Goal: Task Accomplishment & Management: Manage account settings

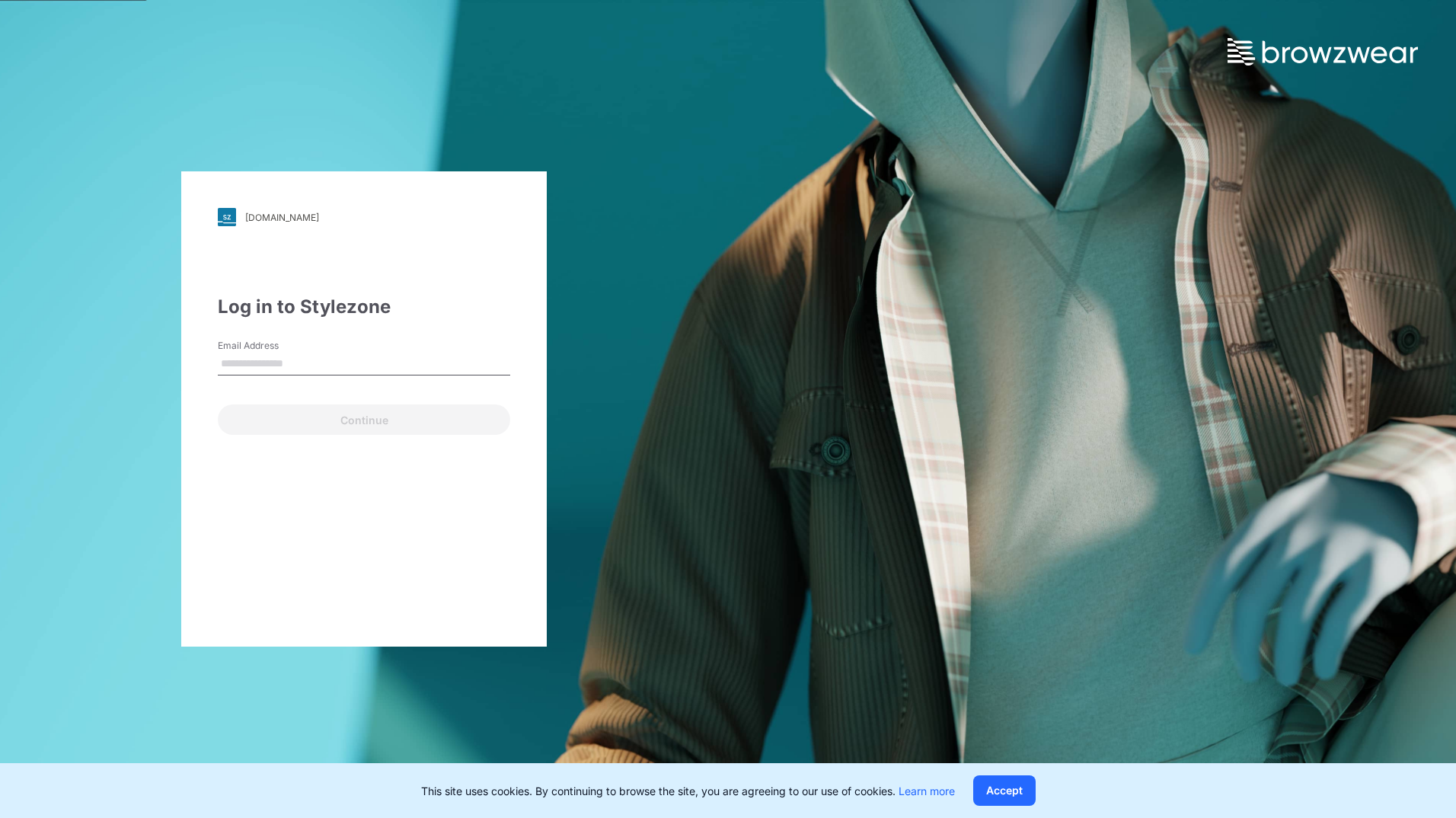
click at [334, 366] on input "Email Address" at bounding box center [364, 364] width 292 height 23
click at [306, 364] on input "Email Address" at bounding box center [364, 364] width 292 height 23
click at [358, 364] on input "Email Address" at bounding box center [364, 364] width 292 height 23
click at [328, 360] on input "Email Address" at bounding box center [364, 364] width 292 height 23
click at [317, 363] on input "Email Address" at bounding box center [364, 364] width 292 height 23
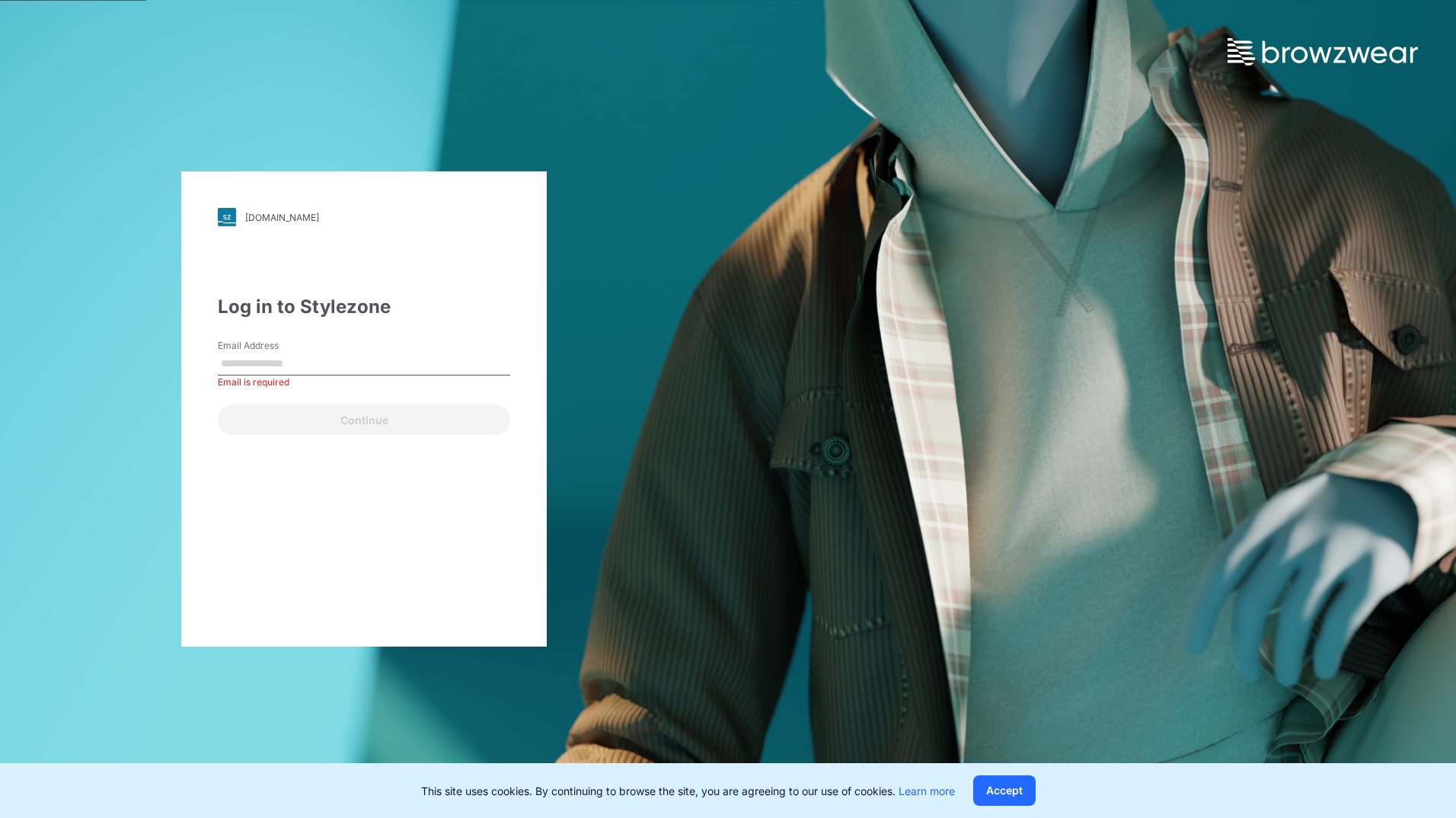
click at [317, 363] on input "Email Address" at bounding box center [364, 364] width 292 height 23
click at [1007, 792] on button "Accept" at bounding box center [1004, 790] width 63 height 31
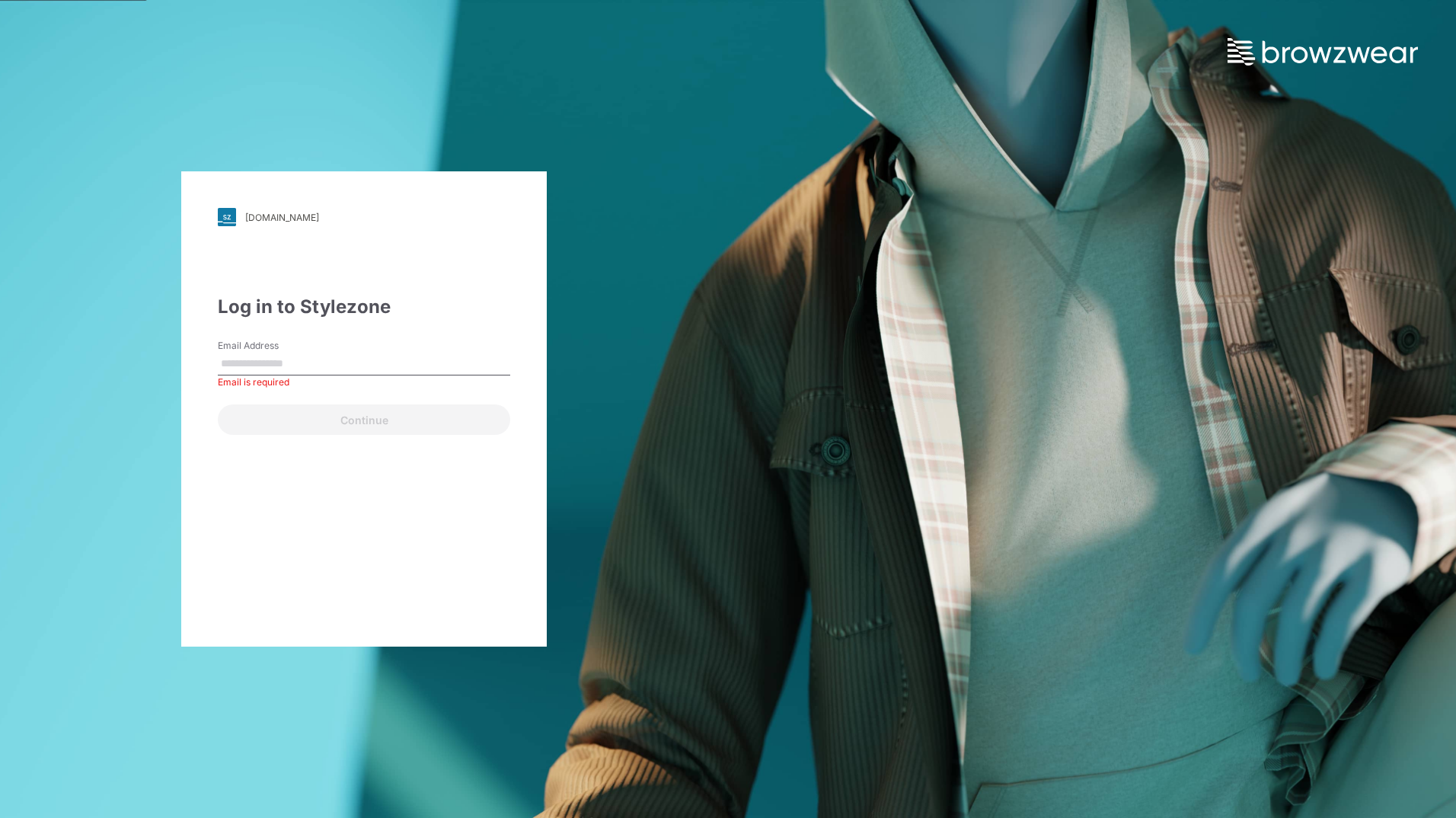
click at [353, 363] on input "Email Address" at bounding box center [364, 364] width 292 height 23
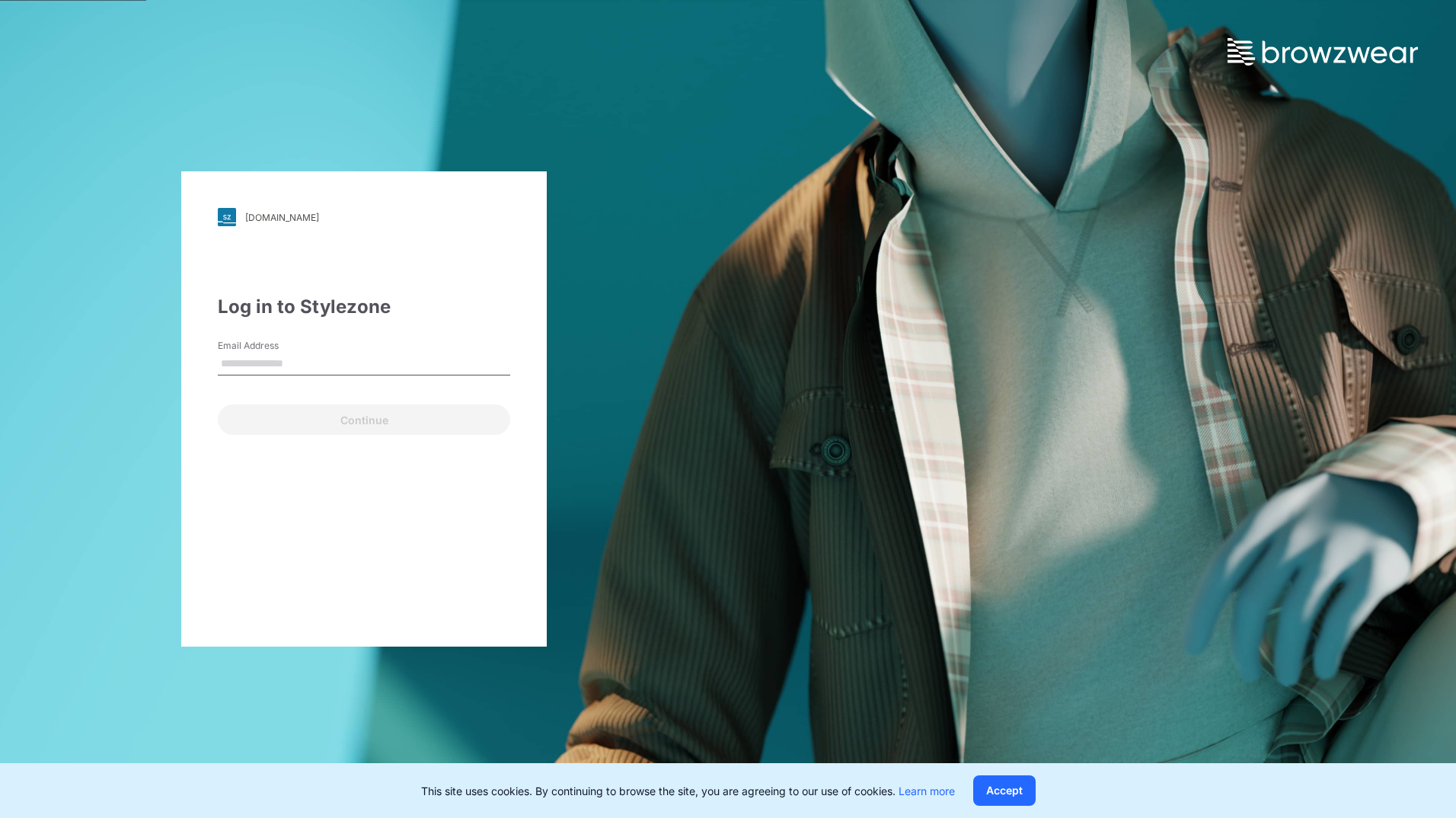
click at [257, 362] on input "Email Address" at bounding box center [364, 364] width 292 height 23
click at [286, 361] on input "Email Address" at bounding box center [364, 364] width 292 height 23
click at [338, 357] on input "Email Address" at bounding box center [364, 364] width 292 height 23
click at [322, 364] on input "Email Address" at bounding box center [364, 364] width 292 height 23
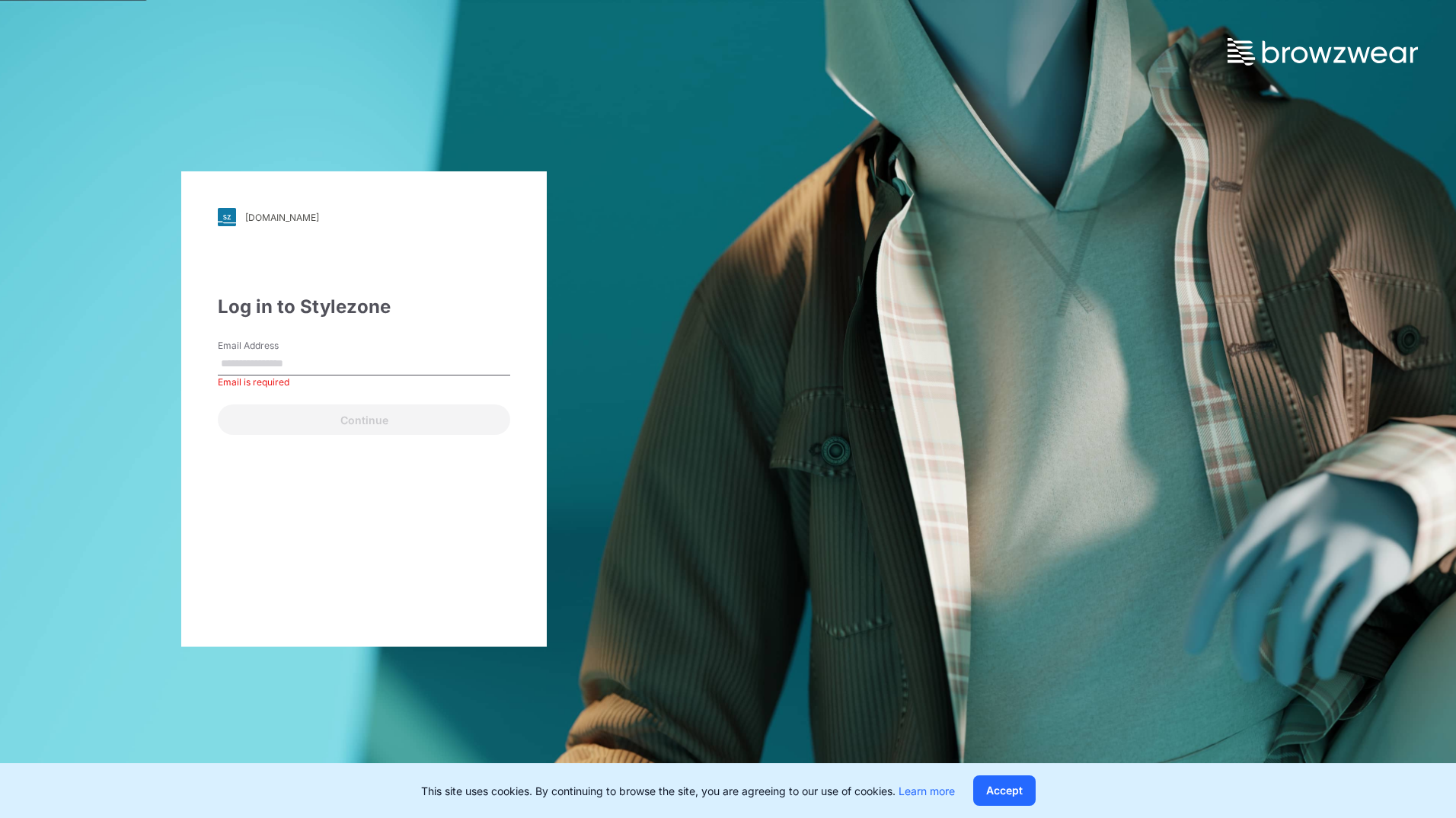
paste input "**********"
type input "**********"
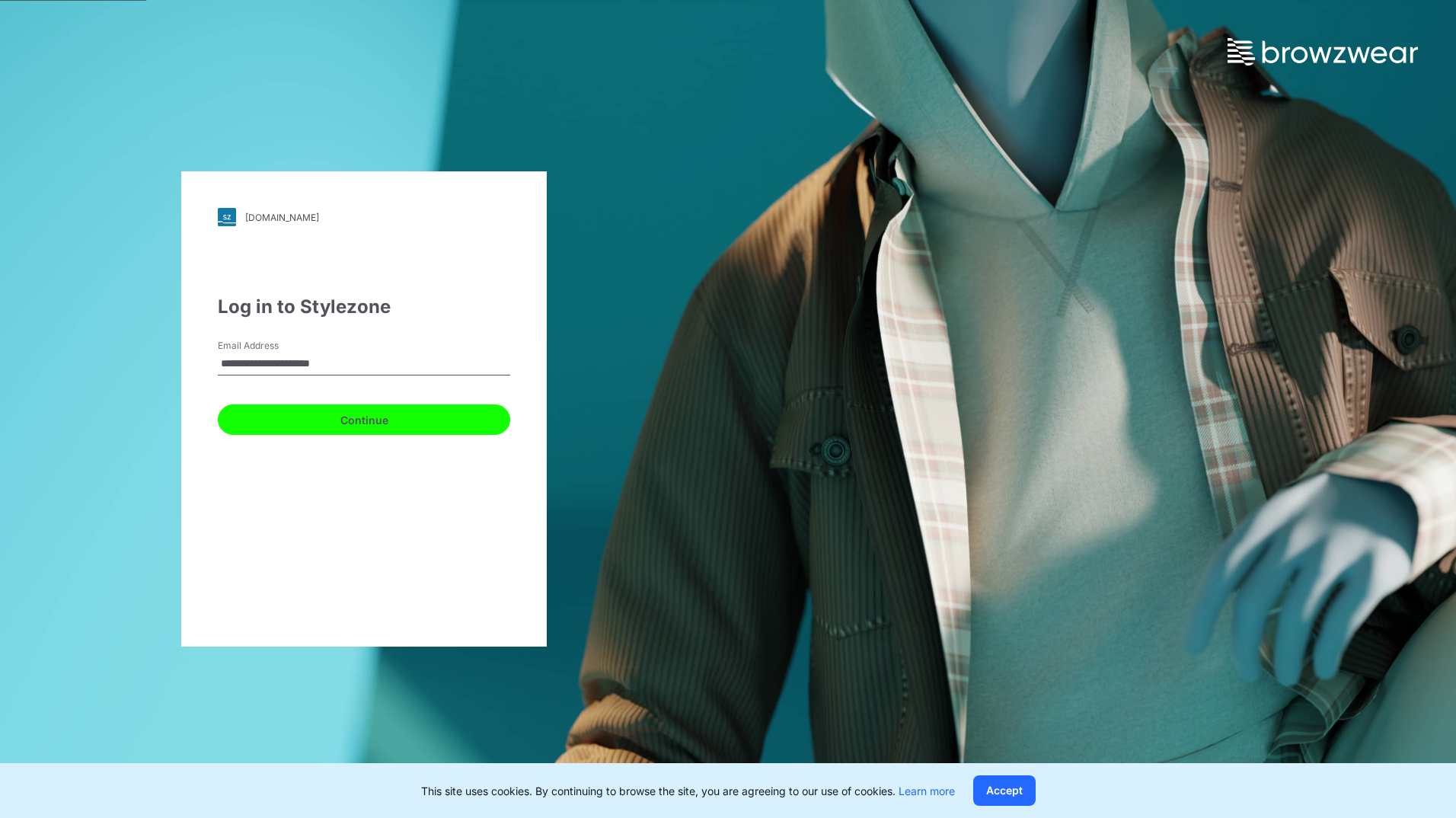
click at [353, 418] on button "Continue" at bounding box center [364, 420] width 292 height 31
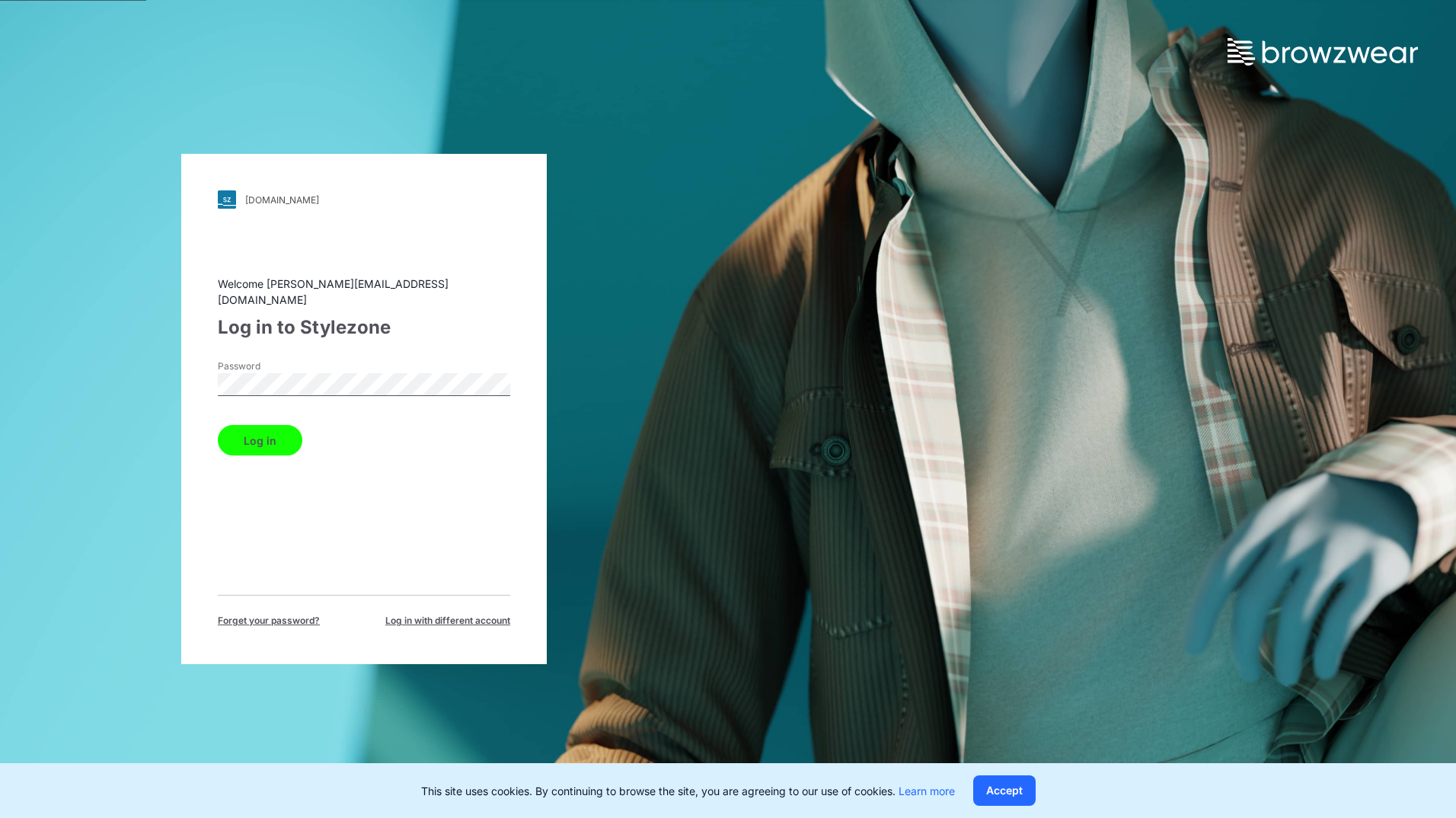
click at [392, 439] on div "Log in" at bounding box center [364, 437] width 292 height 37
click at [258, 434] on button "Log in" at bounding box center [260, 440] width 84 height 31
click at [261, 433] on button "Log in" at bounding box center [260, 440] width 84 height 31
click at [1016, 793] on button "Accept" at bounding box center [1004, 790] width 63 height 31
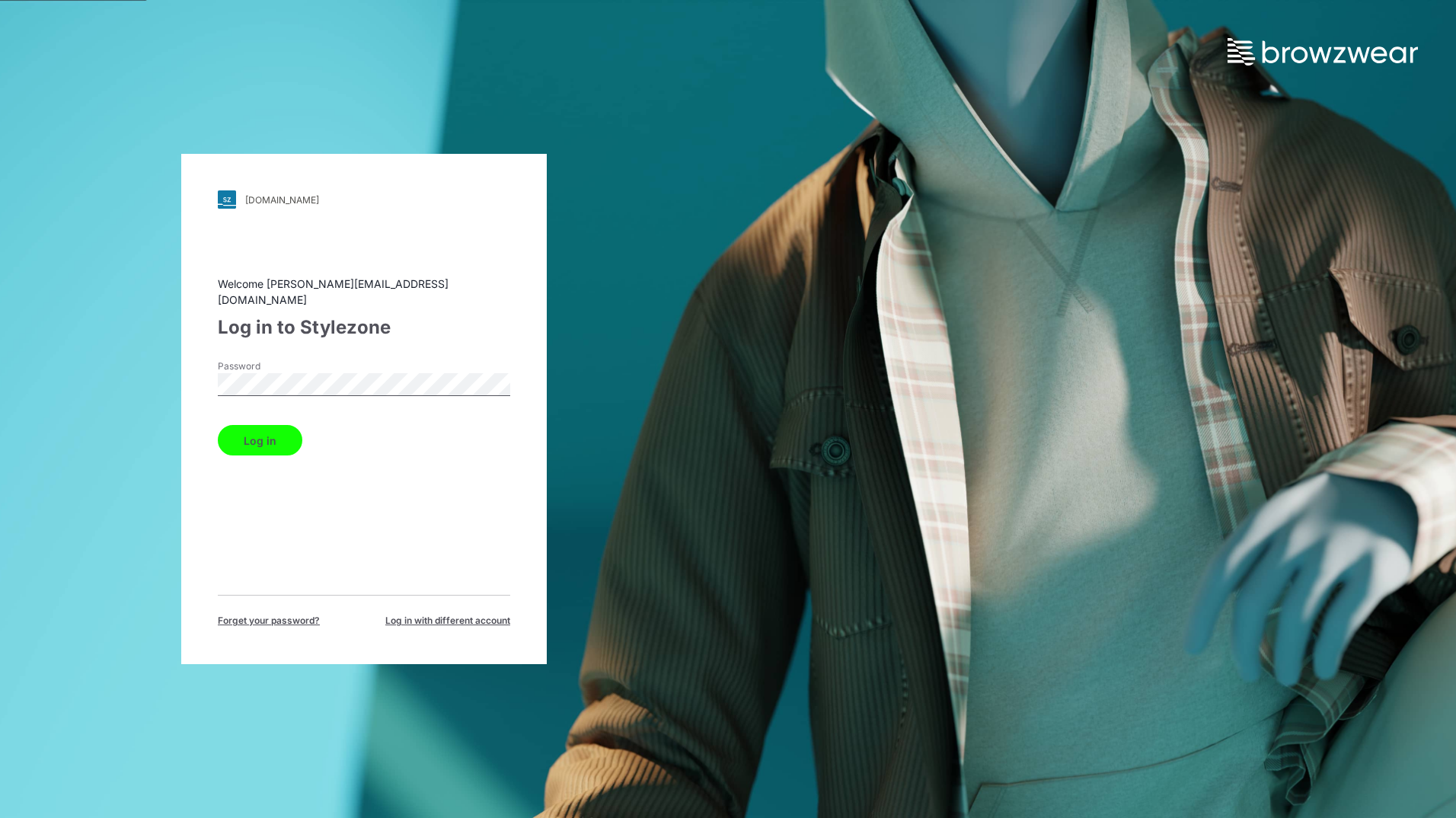
click at [260, 431] on button "Log in" at bounding box center [260, 440] width 84 height 31
click at [262, 431] on button "Log in" at bounding box center [260, 440] width 84 height 31
click at [262, 431] on form "Password Log in" at bounding box center [364, 408] width 292 height 96
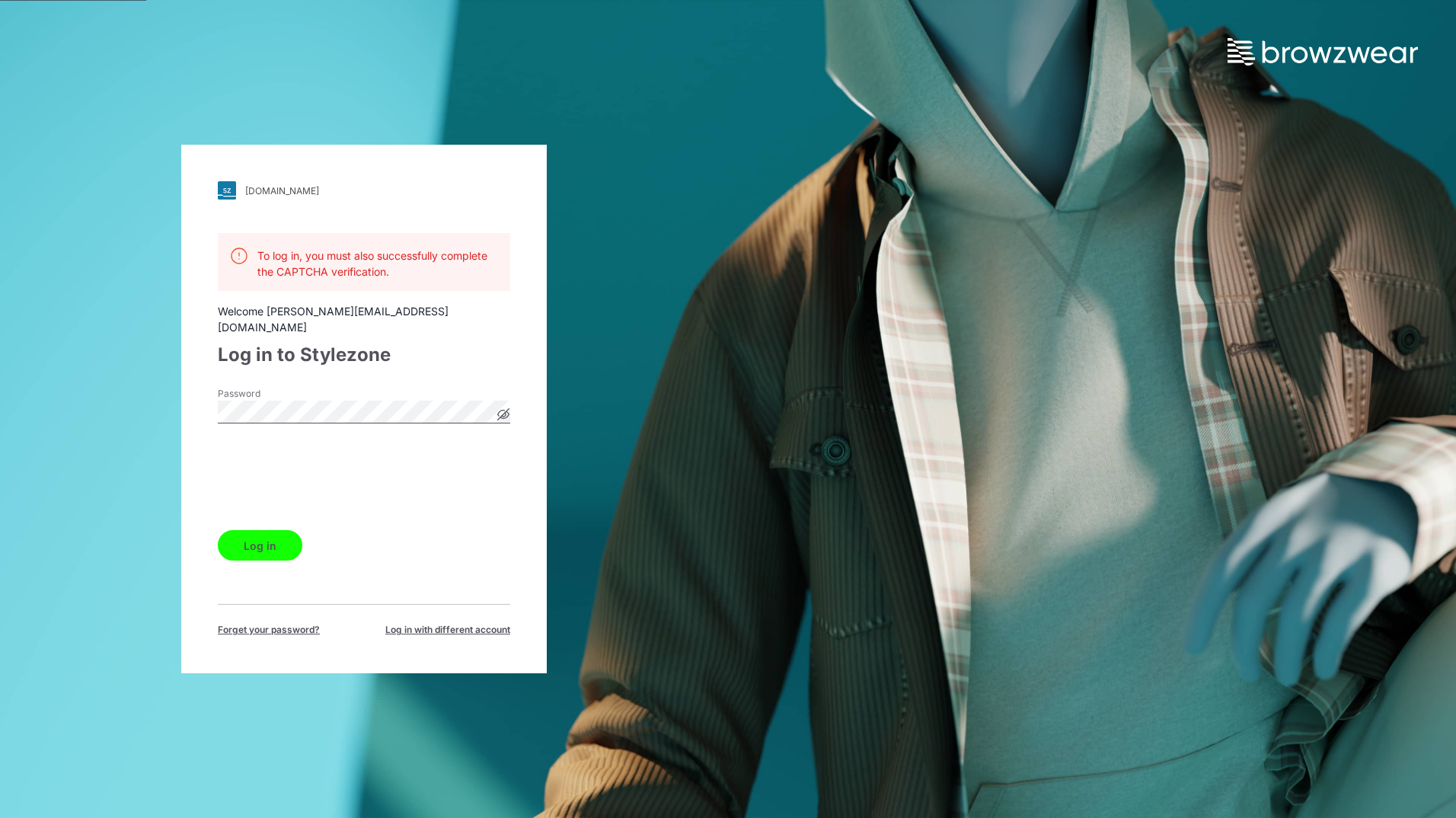
click at [266, 539] on button "Log in" at bounding box center [260, 545] width 84 height 31
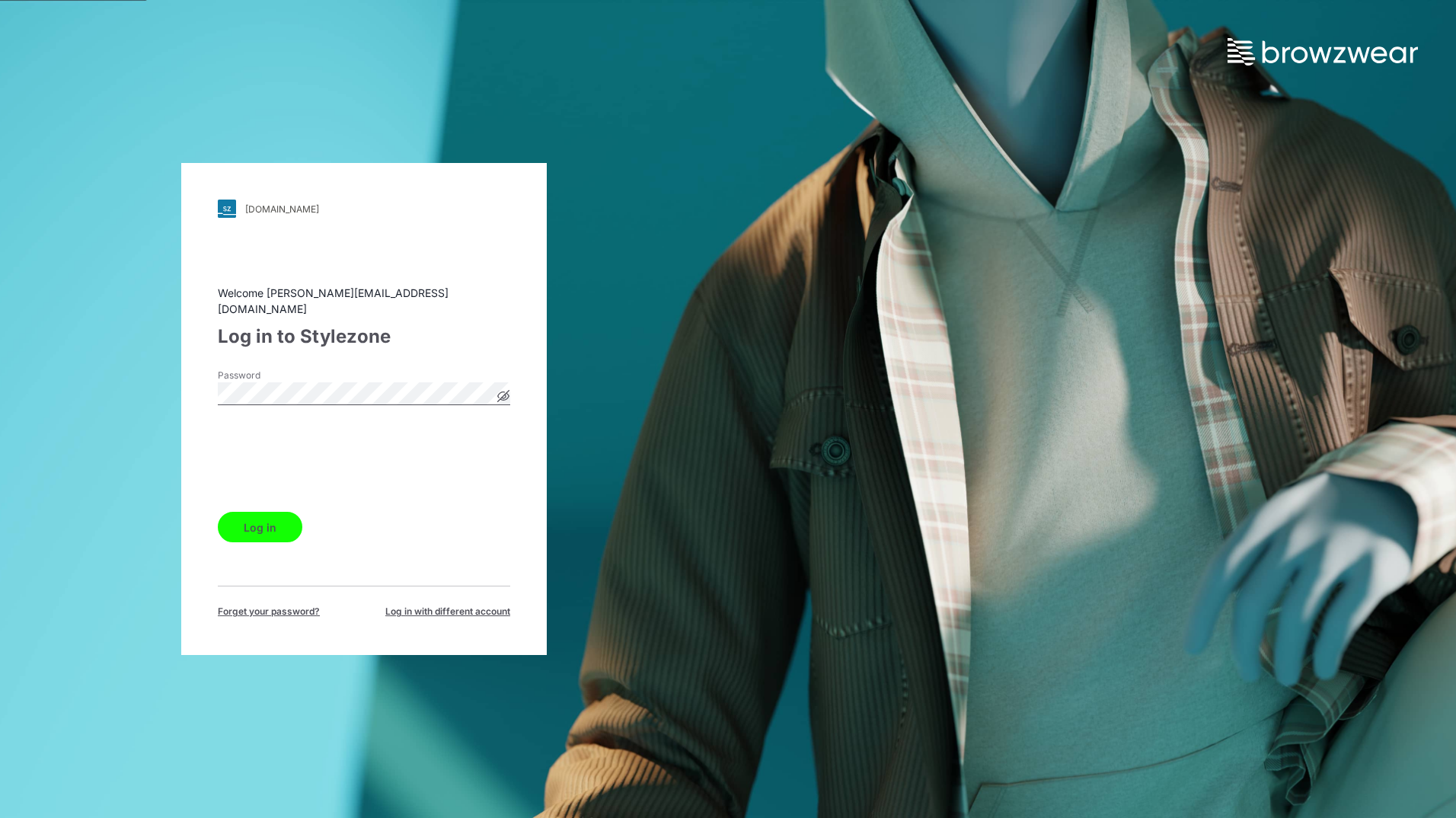
click at [266, 519] on button "Log in" at bounding box center [260, 527] width 84 height 31
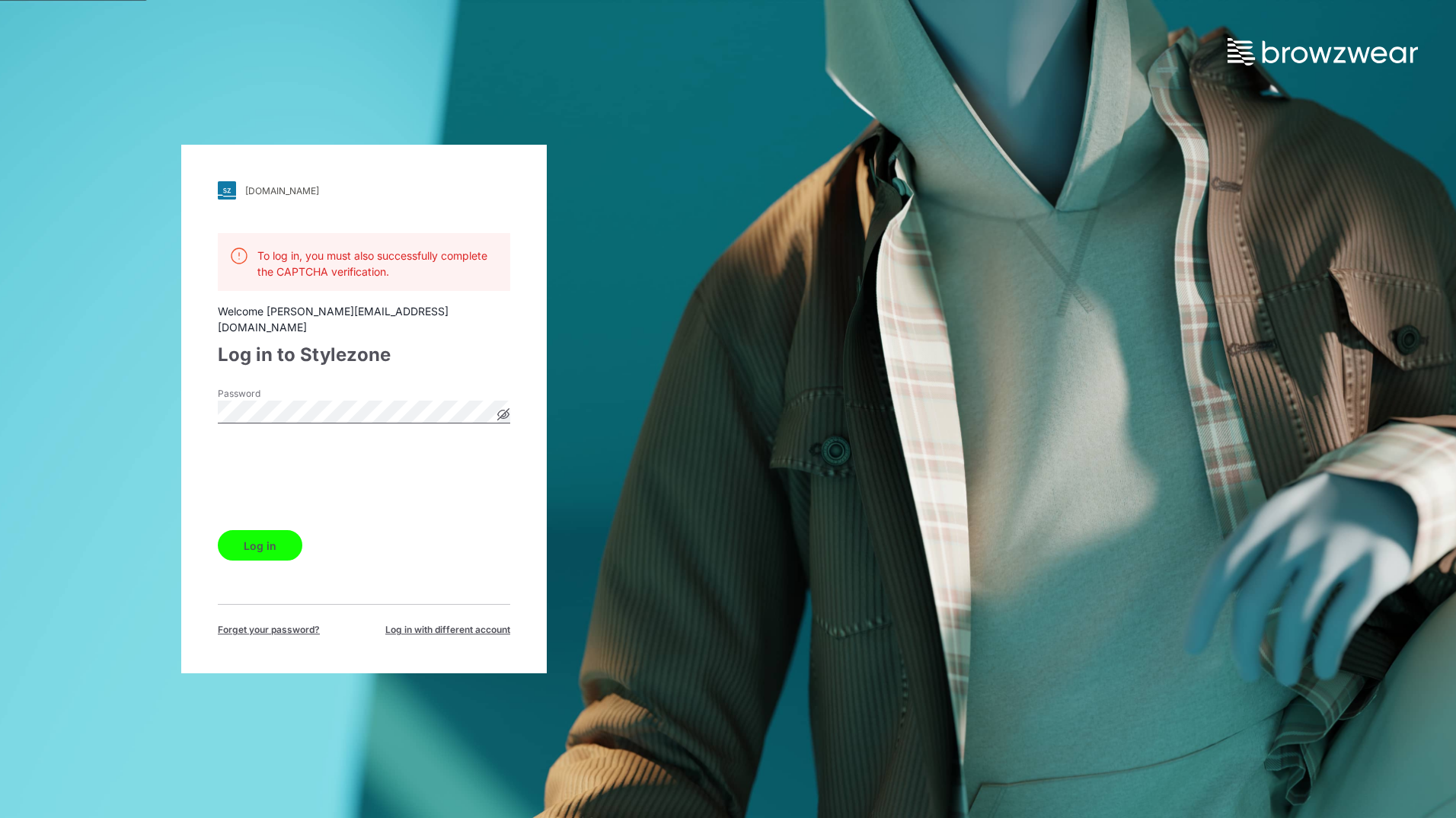
click at [501, 409] on icon at bounding box center [503, 414] width 12 height 12
click at [258, 536] on button "Log in" at bounding box center [260, 545] width 84 height 31
click at [256, 535] on button "Log in" at bounding box center [260, 545] width 84 height 31
click at [448, 624] on span "Log in with different account" at bounding box center [447, 629] width 125 height 14
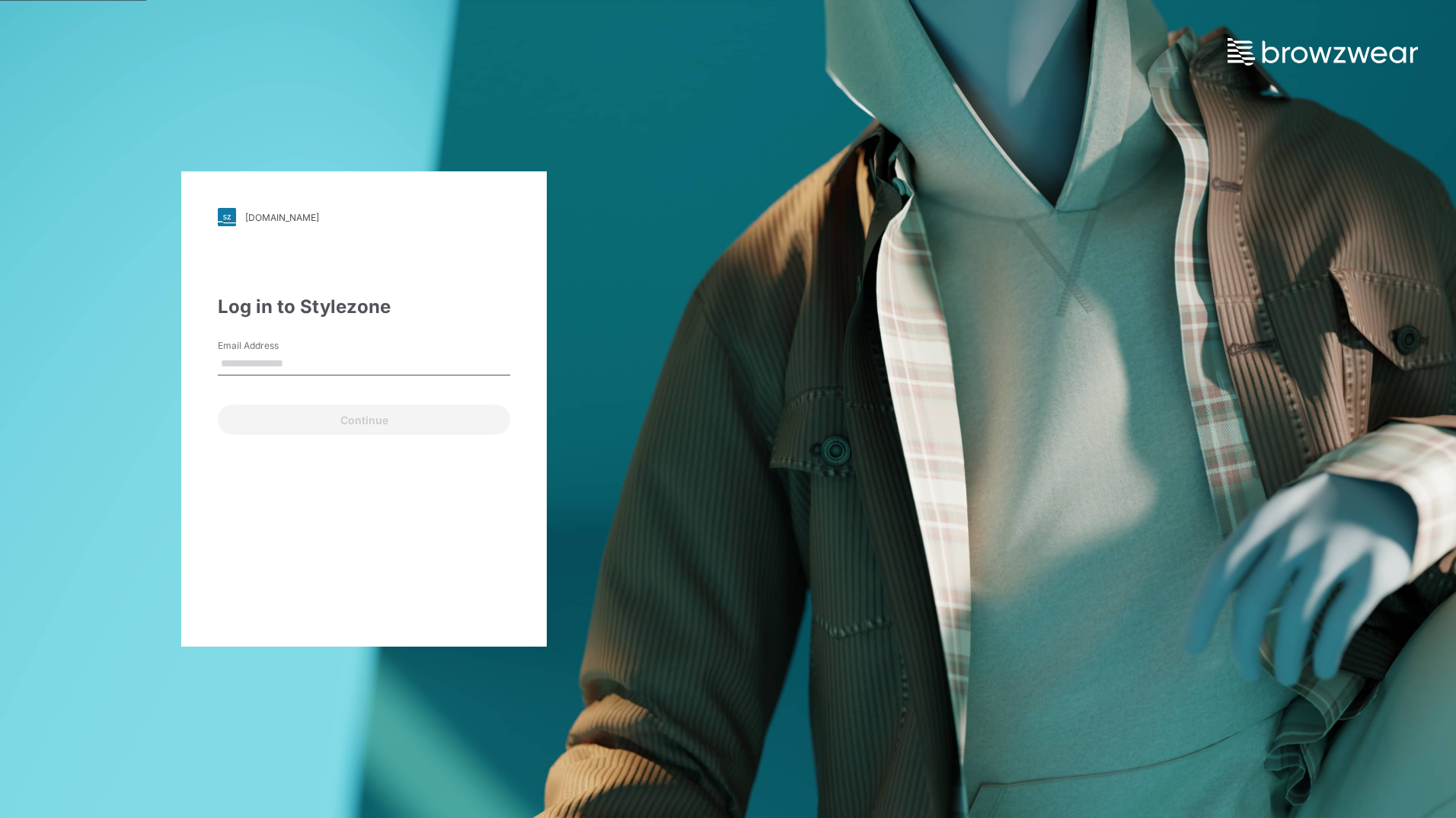
click at [297, 363] on input "Email Address" at bounding box center [364, 364] width 292 height 23
type input "**********"
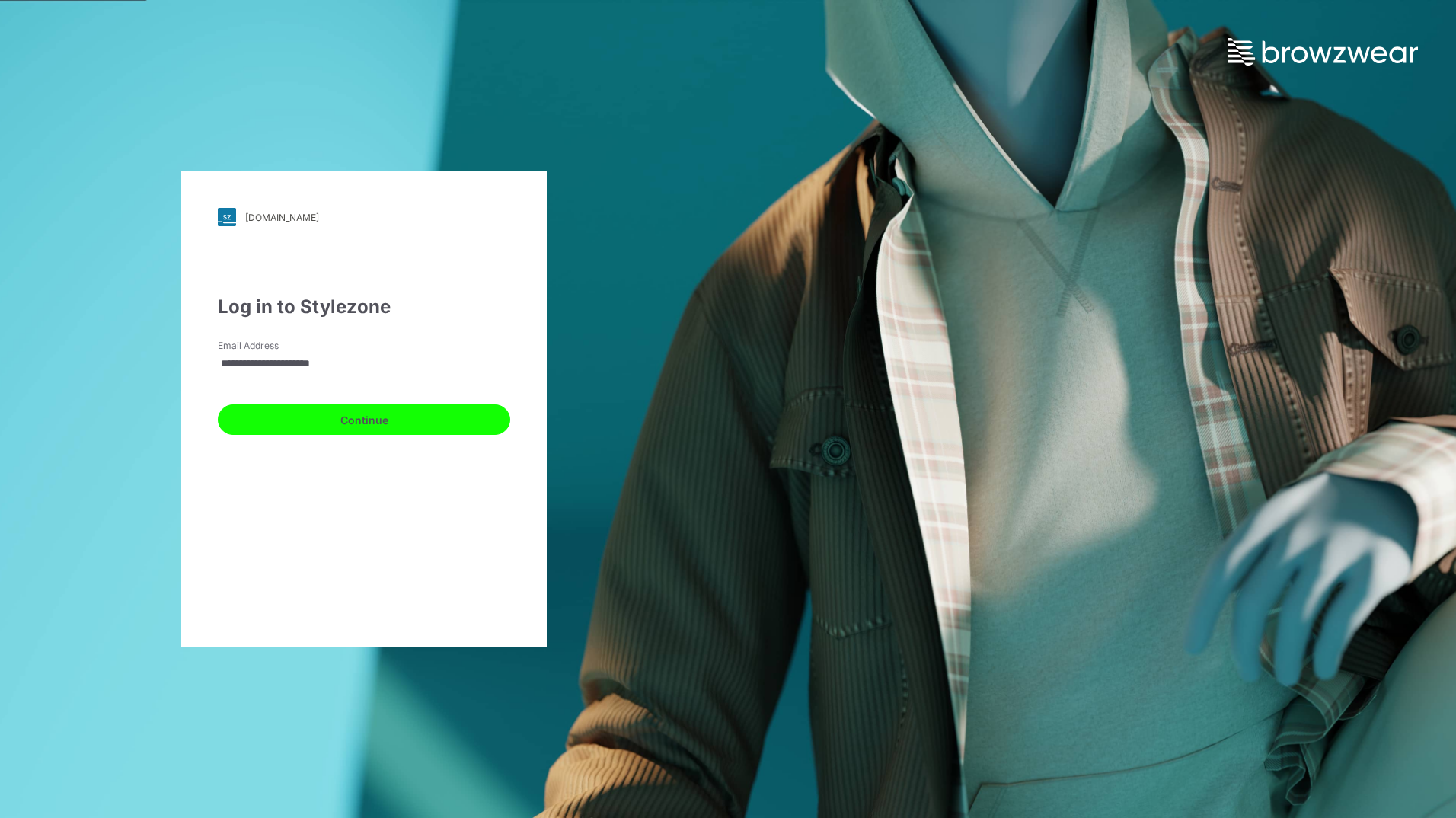
click at [354, 417] on button "Continue" at bounding box center [364, 420] width 292 height 31
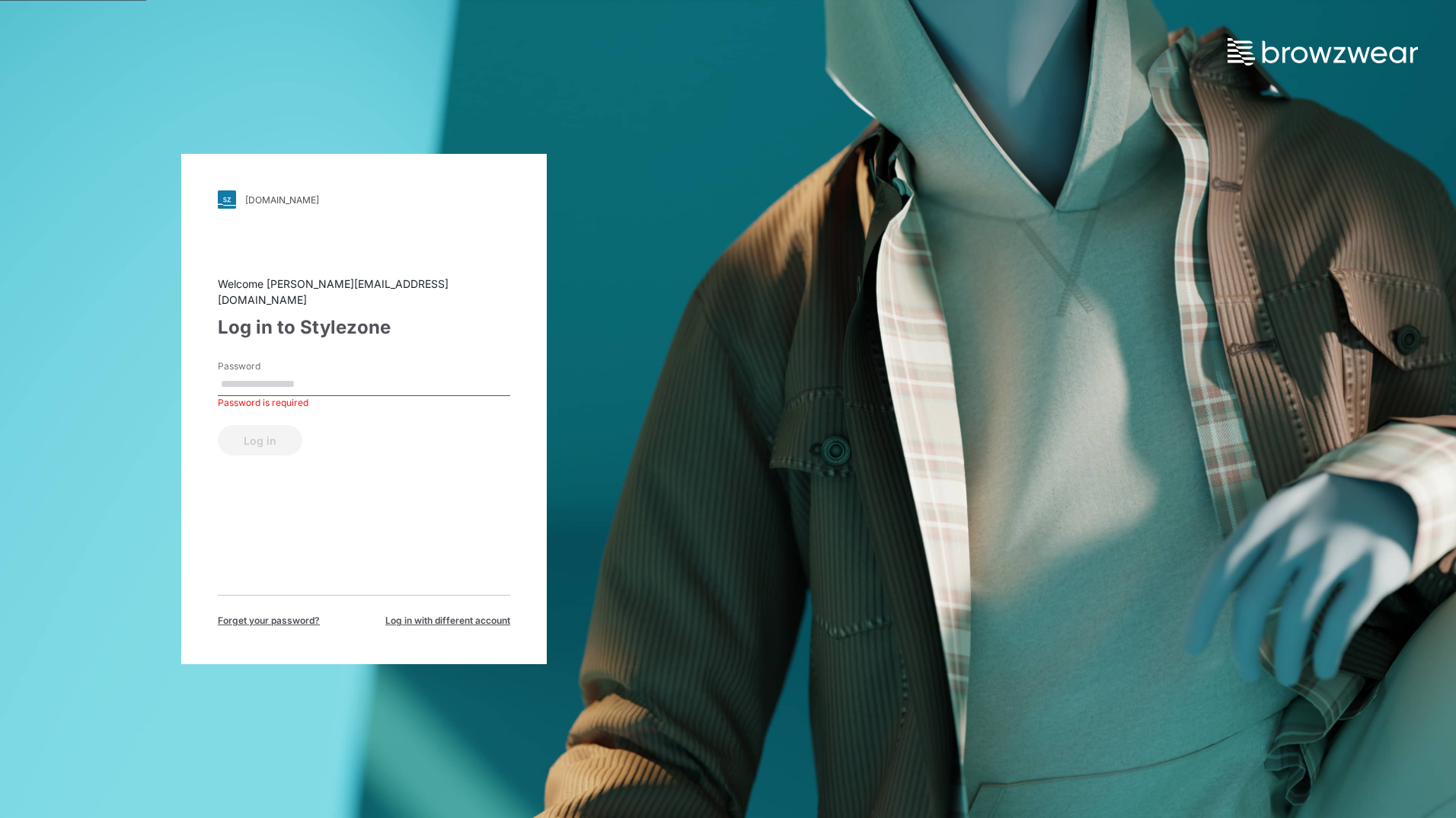
click at [296, 375] on input "Password" at bounding box center [364, 385] width 292 height 23
click at [266, 379] on input "Password" at bounding box center [364, 385] width 292 height 23
type input "**********"
click at [405, 459] on div "Welcome rahul.singh@shahi.co.in Log in to Stylezone Password Log in Forget your…" at bounding box center [364, 451] width 292 height 352
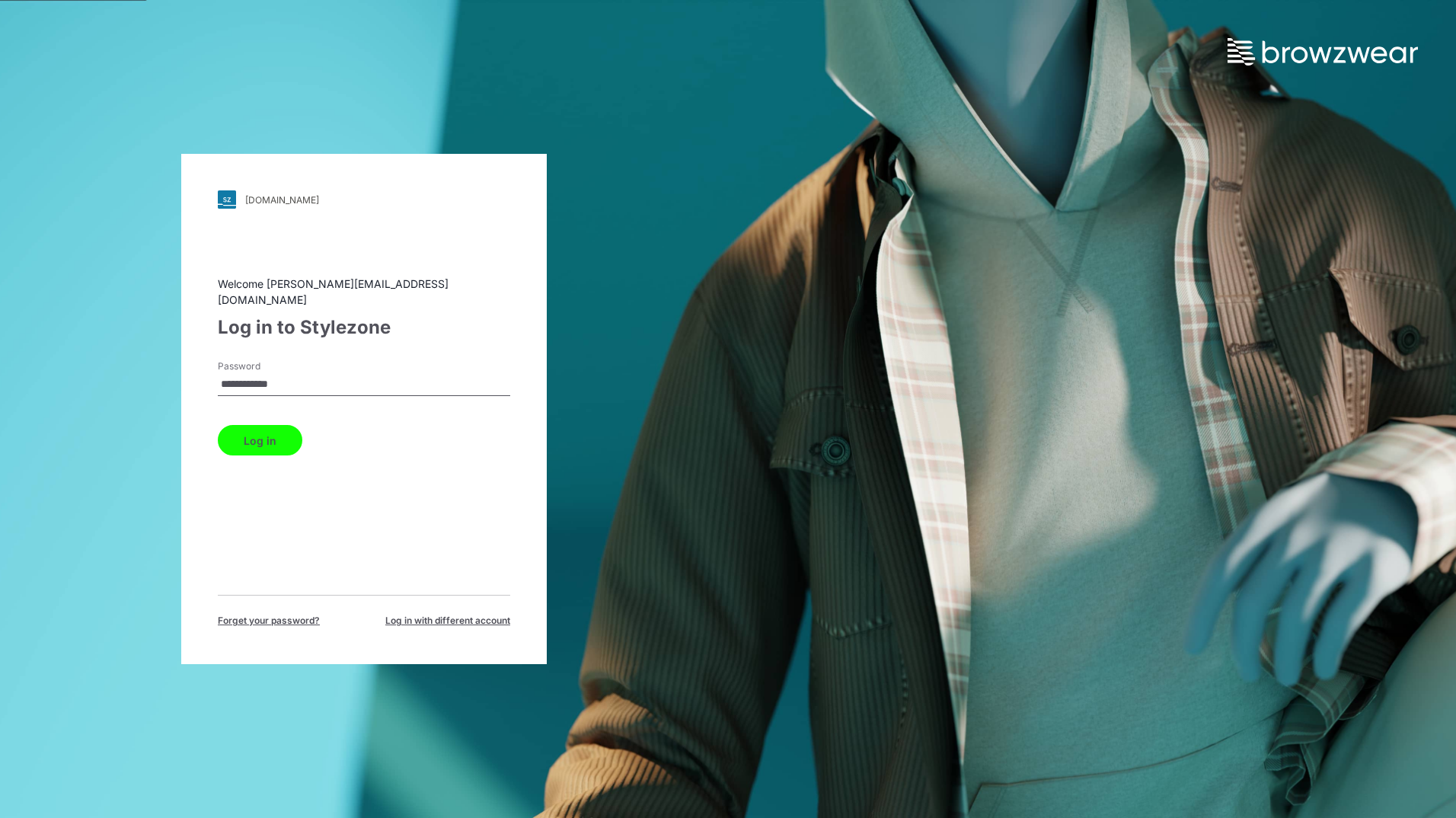
click at [260, 430] on button "Log in" at bounding box center [260, 440] width 84 height 31
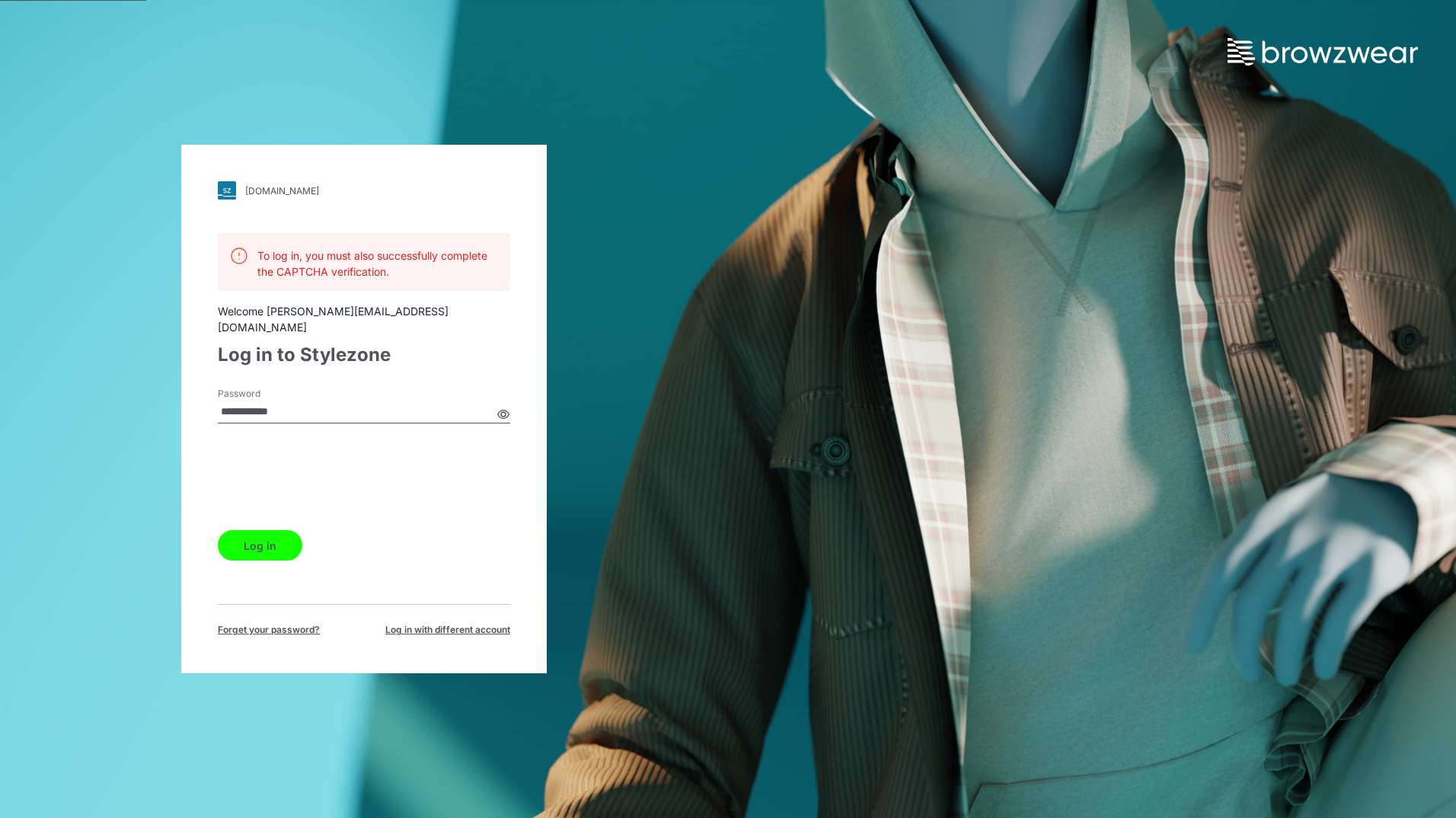
click at [253, 535] on button "Log in" at bounding box center [260, 545] width 84 height 31
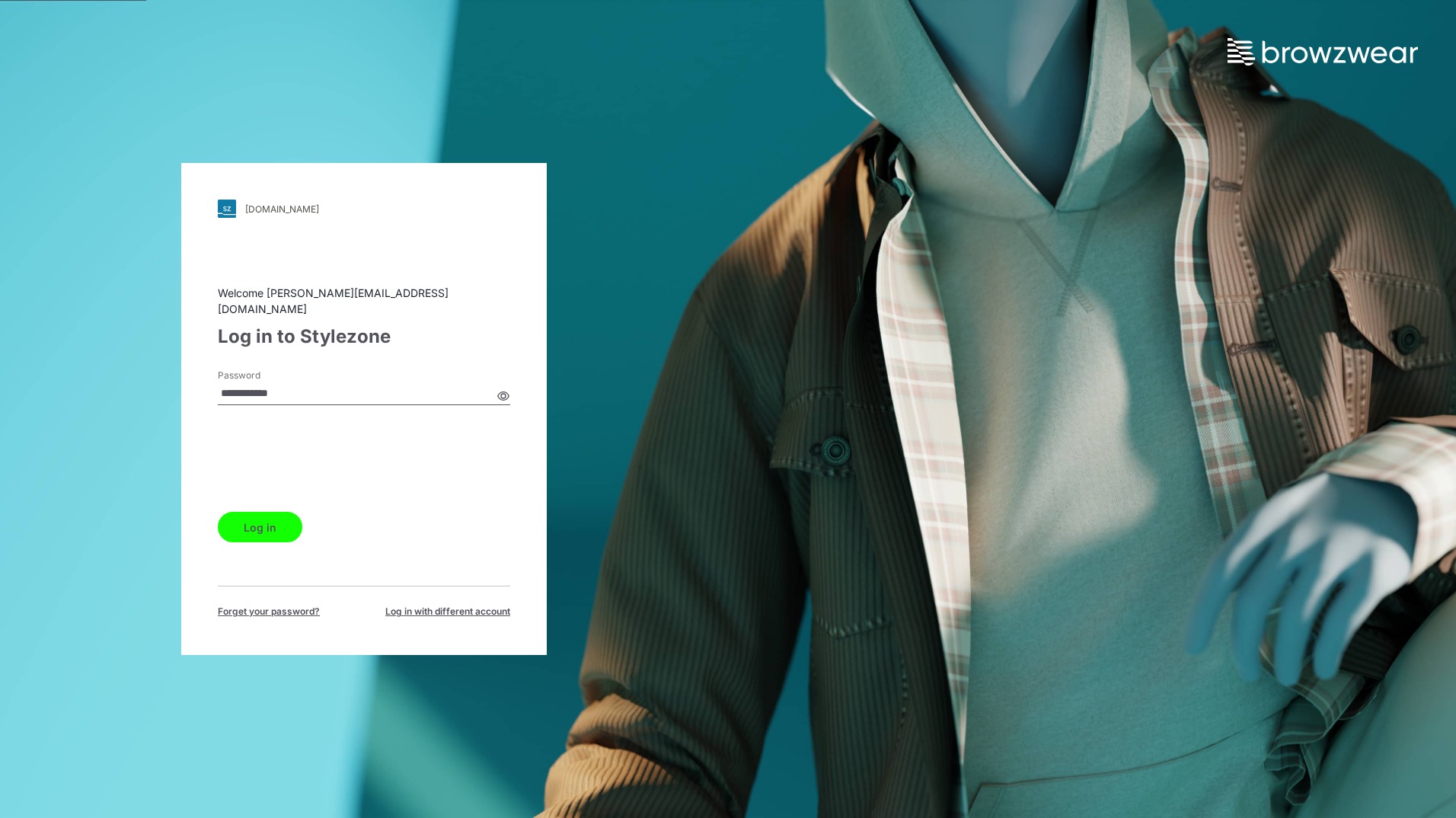
click at [255, 519] on button "Log in" at bounding box center [260, 527] width 84 height 31
click at [392, 531] on div "Log in" at bounding box center [364, 524] width 292 height 37
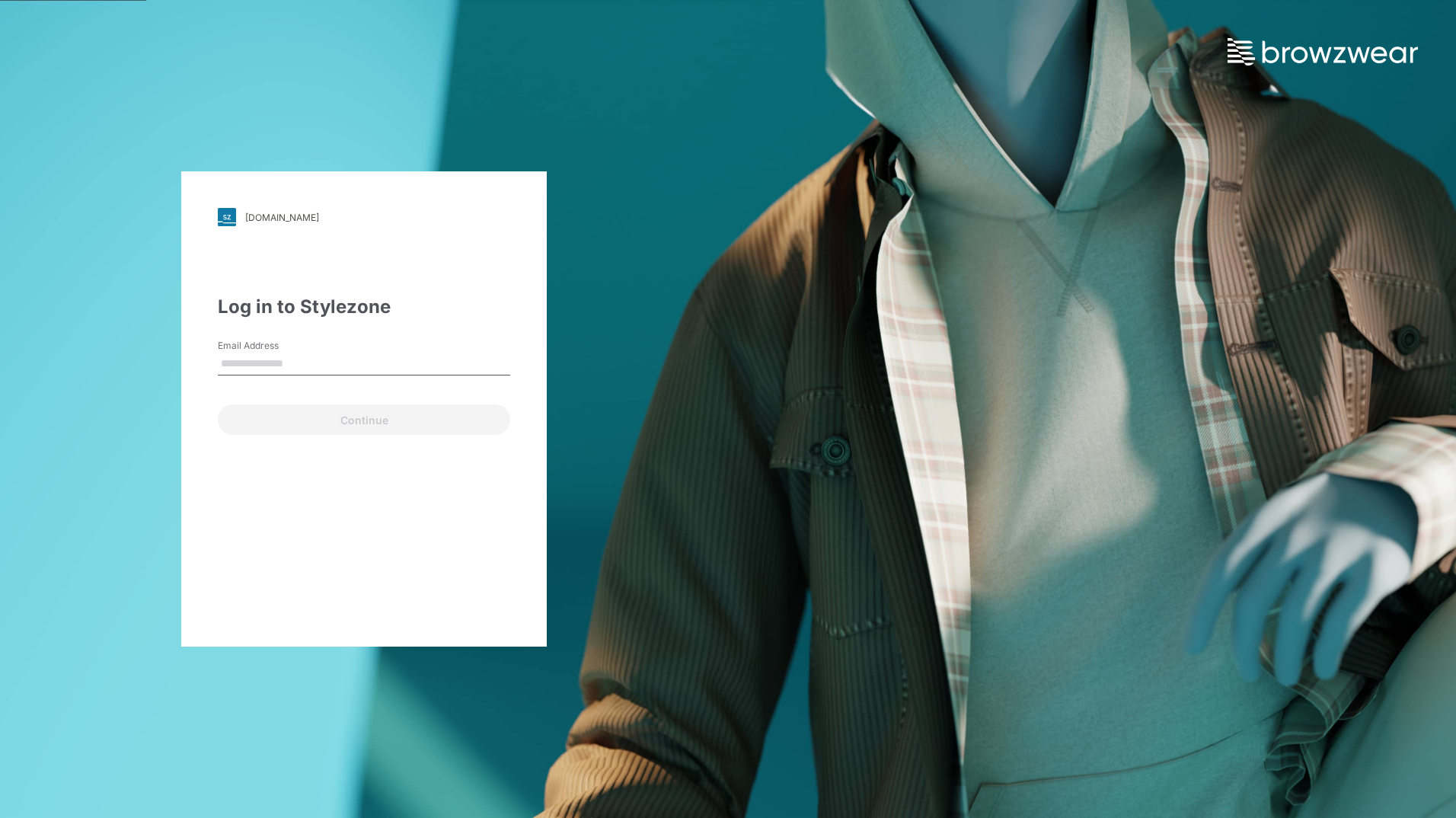
click at [314, 360] on input "Email Address" at bounding box center [364, 364] width 292 height 23
type input "**********"
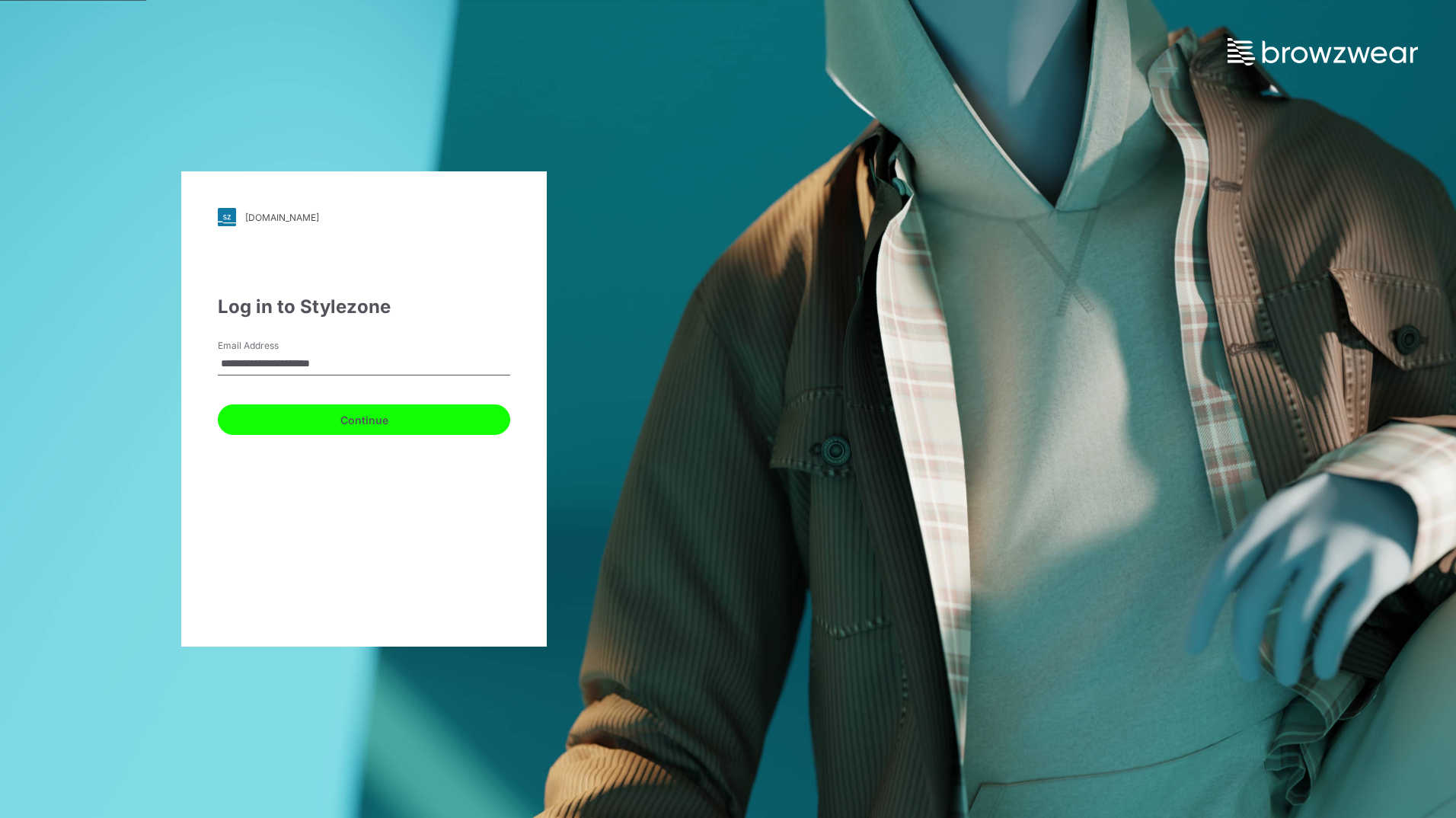
click at [357, 421] on button "Continue" at bounding box center [364, 420] width 292 height 31
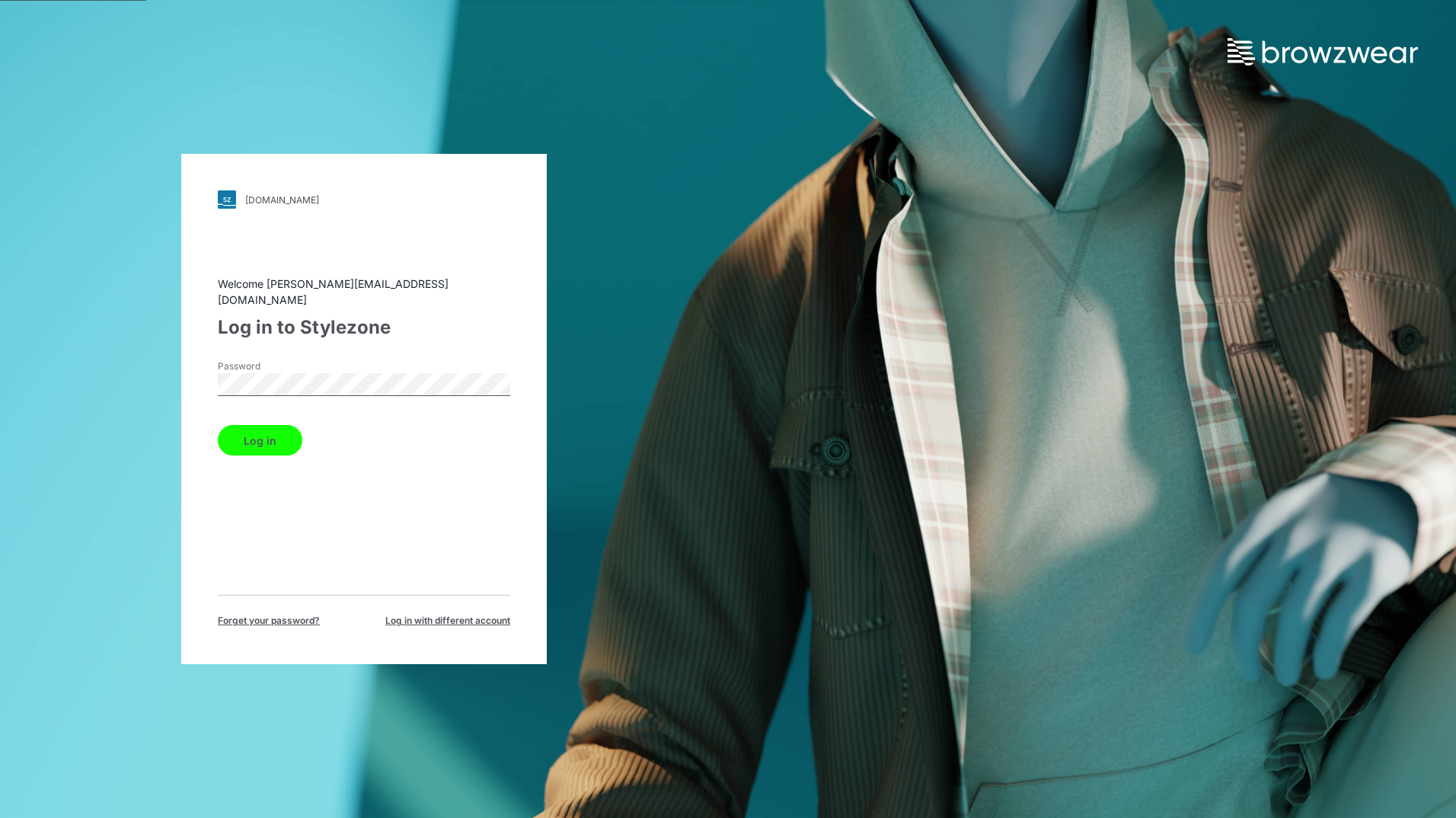
click at [127, 386] on div "walmart.stylezone.com Loading... Welcome rahul.singh@shahi.co.in Log in to Styl…" at bounding box center [364, 409] width 728 height 818
drag, startPoint x: 414, startPoint y: 470, endPoint x: 372, endPoint y: 464, distance: 42.4
click at [414, 470] on div "Welcome [PERSON_NAME][EMAIL_ADDRESS][DOMAIN_NAME] Log in to Stylezone Password …" at bounding box center [364, 451] width 292 height 352
click at [262, 432] on button "Log in" at bounding box center [260, 440] width 84 height 31
click at [261, 433] on button "Log in" at bounding box center [260, 440] width 84 height 31
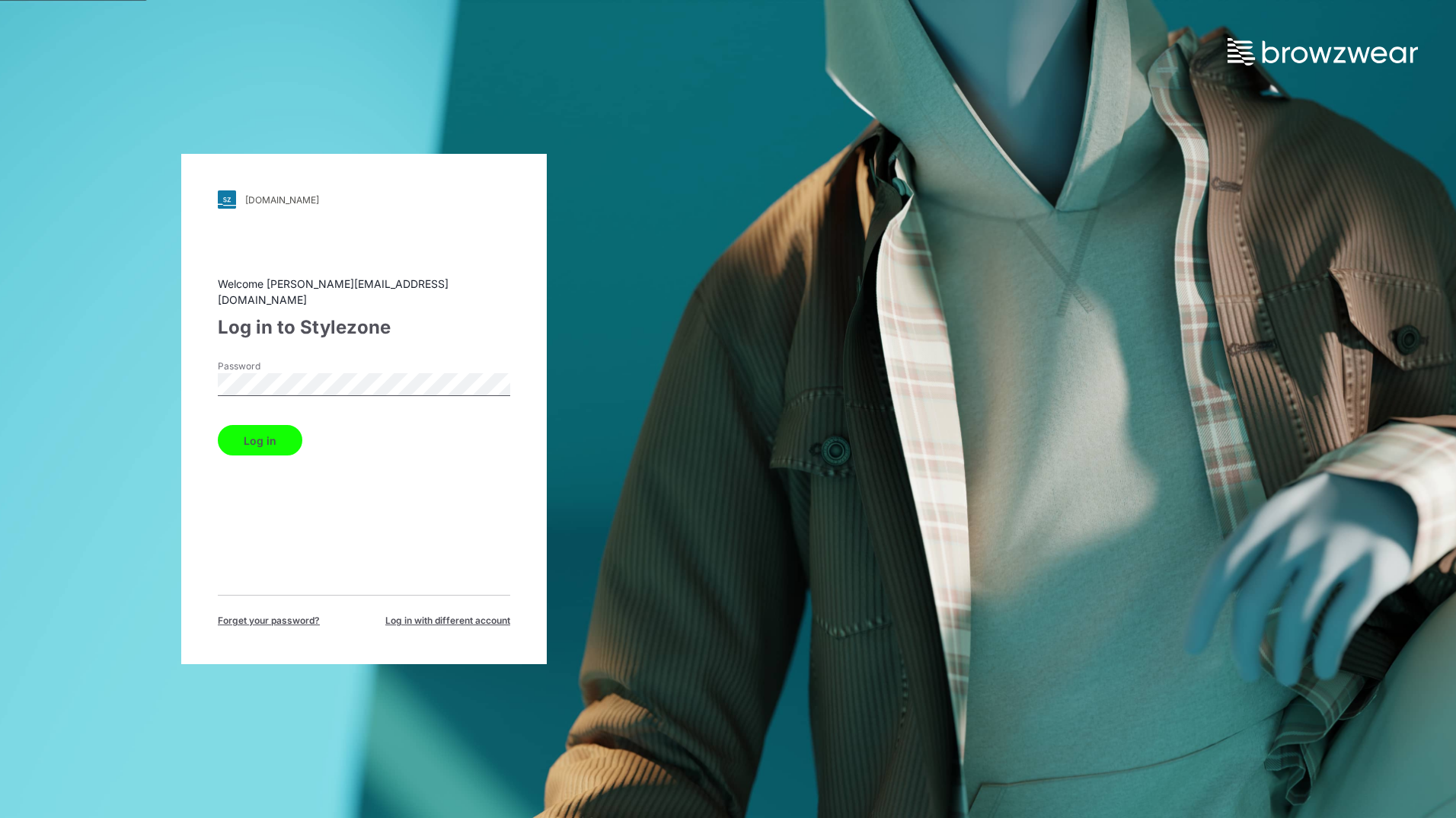
click at [252, 433] on button "Log in" at bounding box center [260, 440] width 84 height 31
click at [320, 92] on div "walmart.stylezone.com Loading... Welcome rahul.singh@shahi.co.in Log in to Styl…" at bounding box center [364, 409] width 728 height 818
click at [249, 430] on button "Log in" at bounding box center [260, 440] width 84 height 31
click at [249, 431] on button "Log in" at bounding box center [260, 440] width 84 height 31
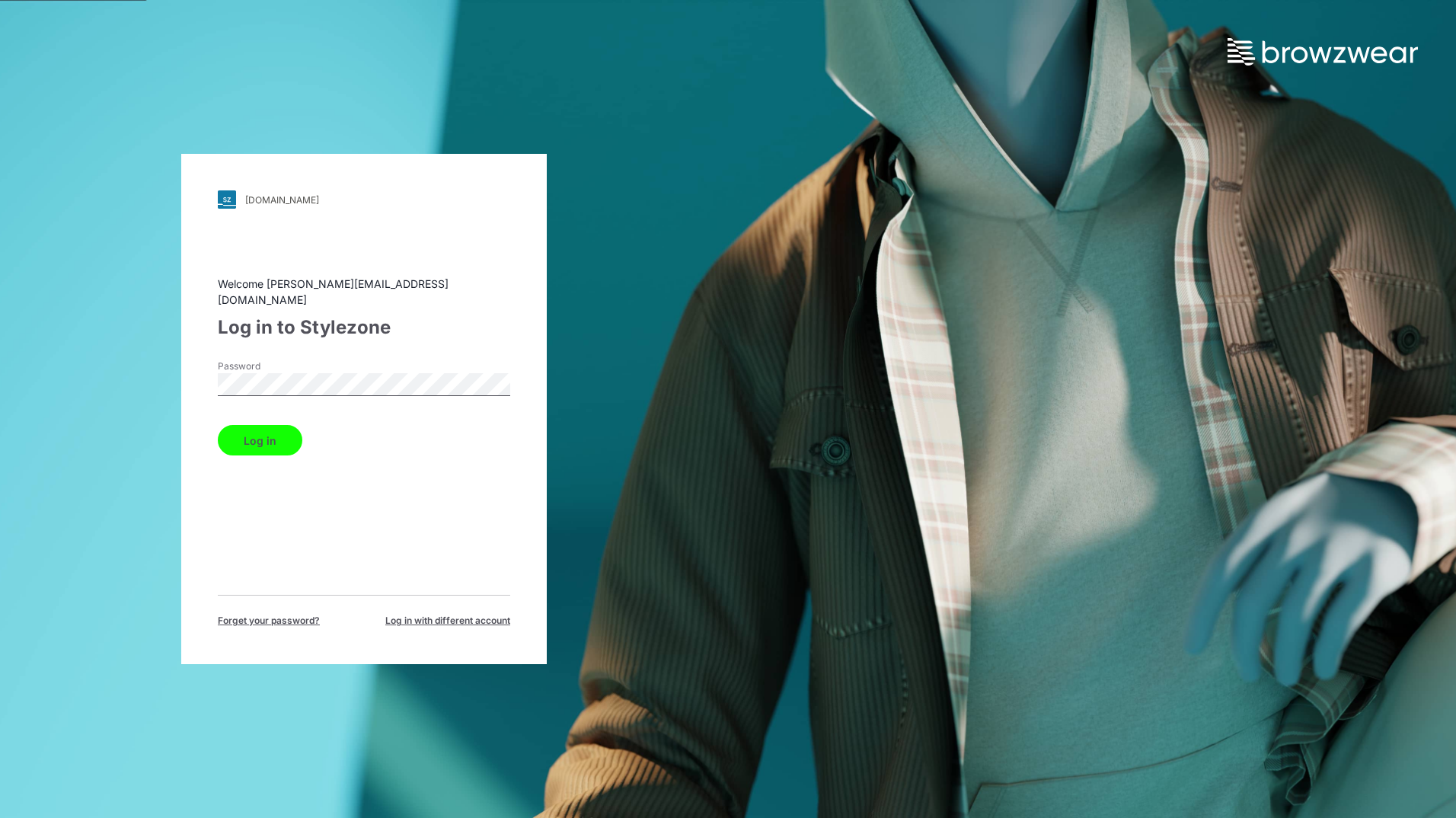
click at [273, 434] on button "Log in" at bounding box center [260, 440] width 84 height 31
click at [263, 434] on button "Log in" at bounding box center [260, 440] width 84 height 31
click at [263, 434] on div "Log in" at bounding box center [364, 437] width 292 height 37
click at [263, 434] on button "Log in" at bounding box center [260, 440] width 84 height 31
click at [262, 433] on button "Log in" at bounding box center [260, 440] width 84 height 31
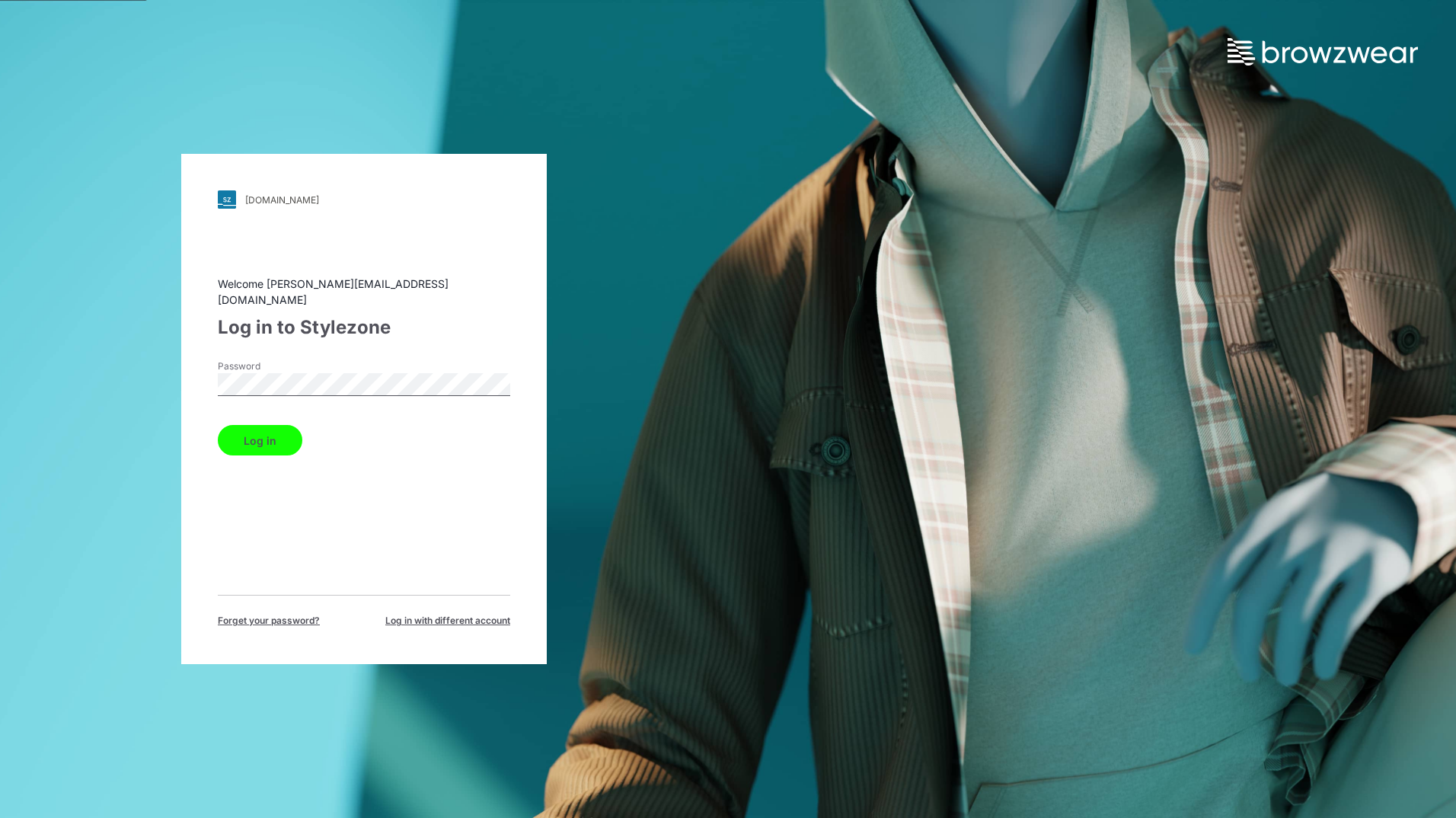
click at [253, 435] on button "Log in" at bounding box center [260, 440] width 84 height 31
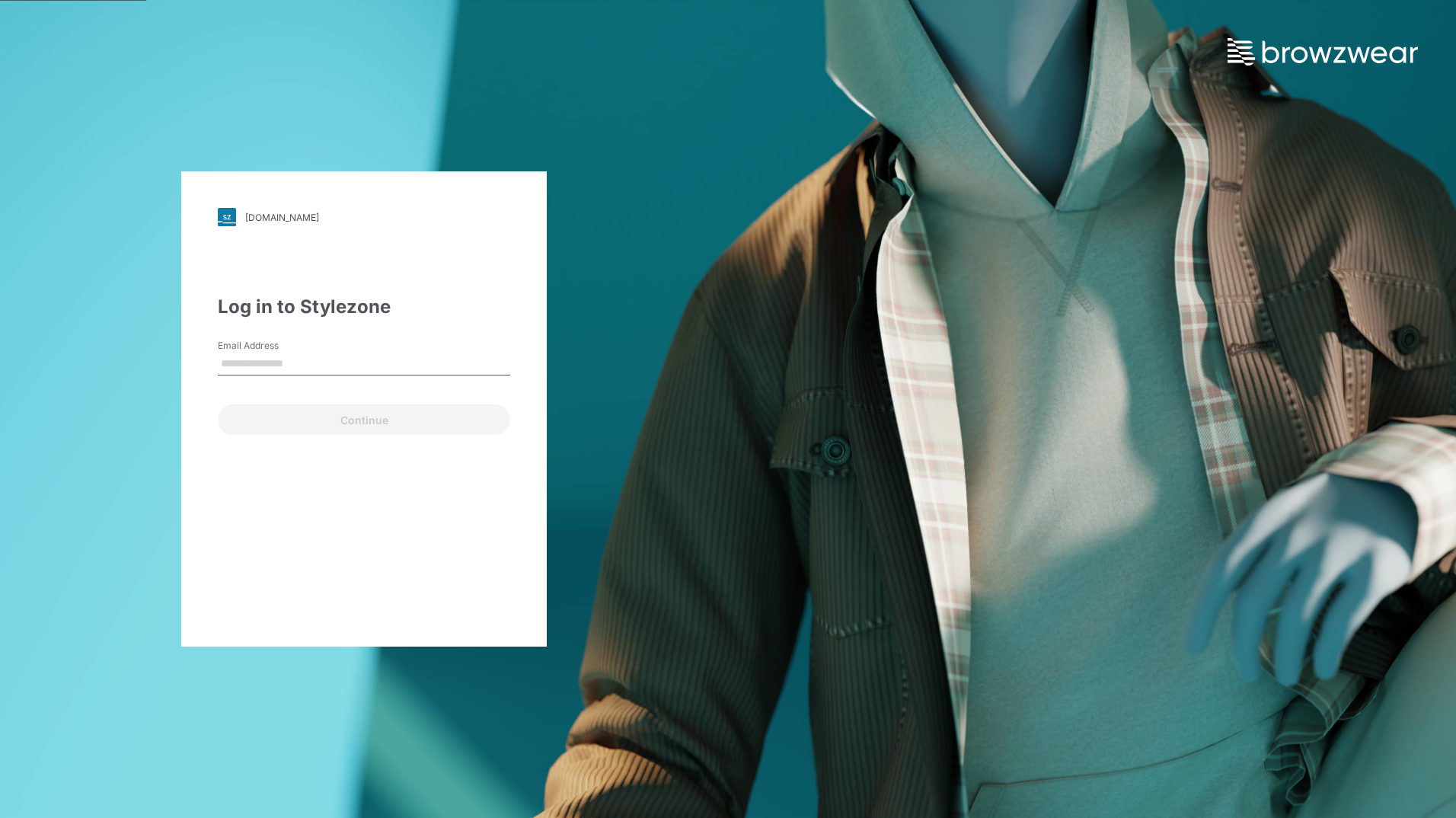
click at [300, 360] on input "Email Address" at bounding box center [364, 364] width 292 height 23
type input "**********"
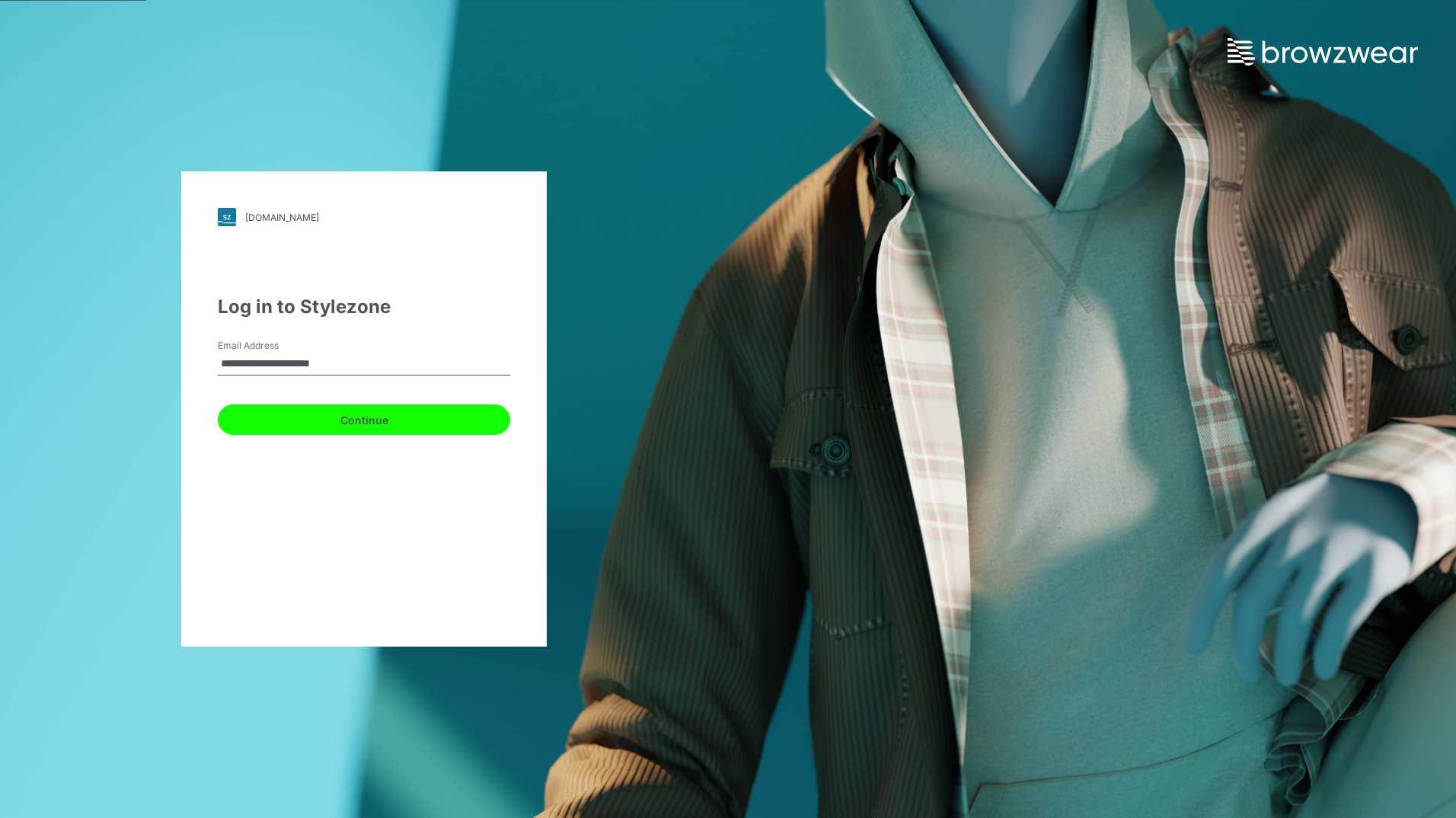
click at [355, 414] on button "Continue" at bounding box center [364, 420] width 292 height 31
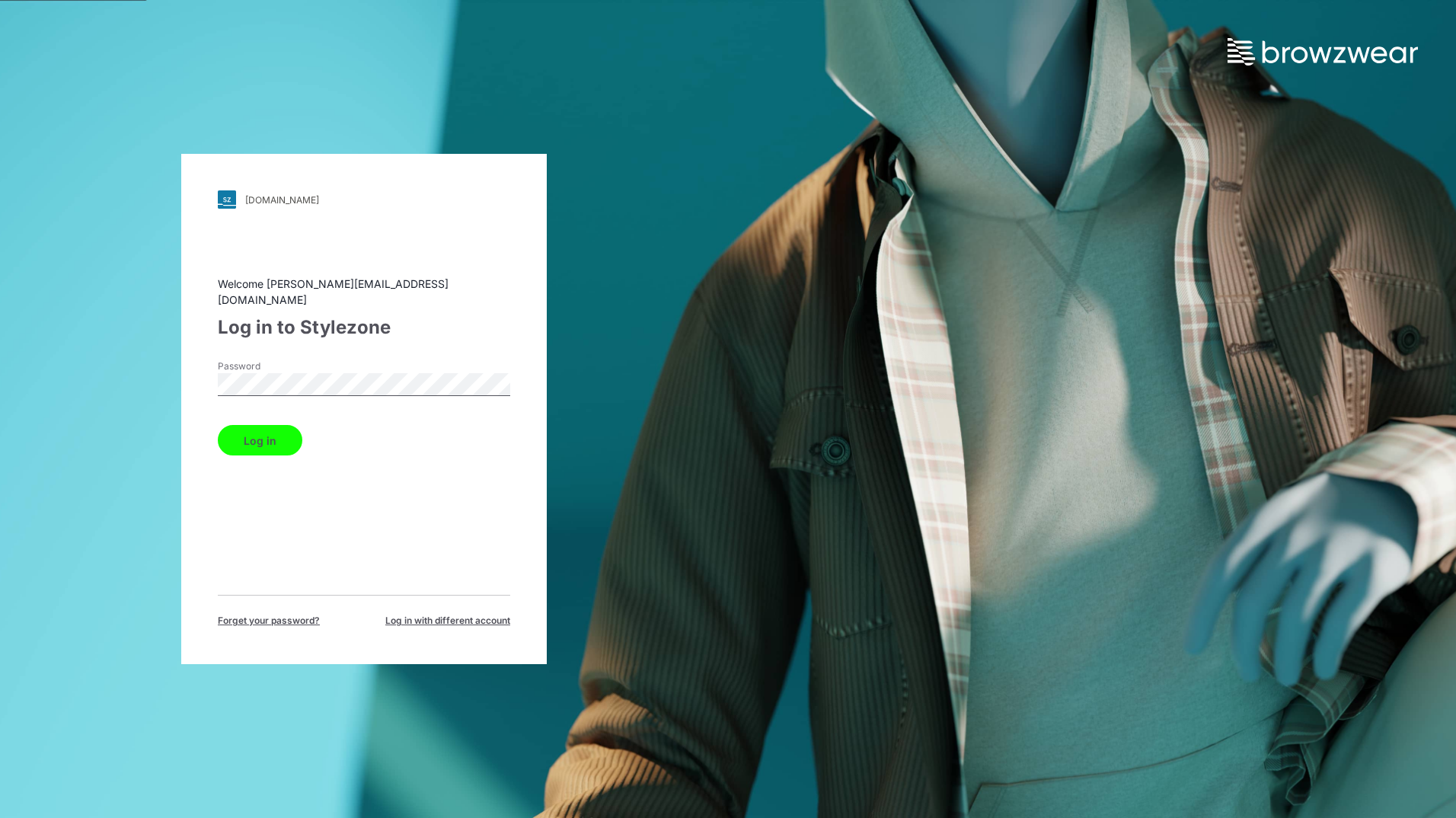
click at [357, 465] on div "Welcome rahul.singh@shahi.co.in Log in to Stylezone Password Log in Forget your…" at bounding box center [364, 451] width 292 height 352
click at [262, 431] on button "Log in" at bounding box center [260, 440] width 84 height 31
click at [254, 431] on button "Log in" at bounding box center [260, 440] width 84 height 31
click at [266, 435] on button "Log in" at bounding box center [260, 440] width 84 height 31
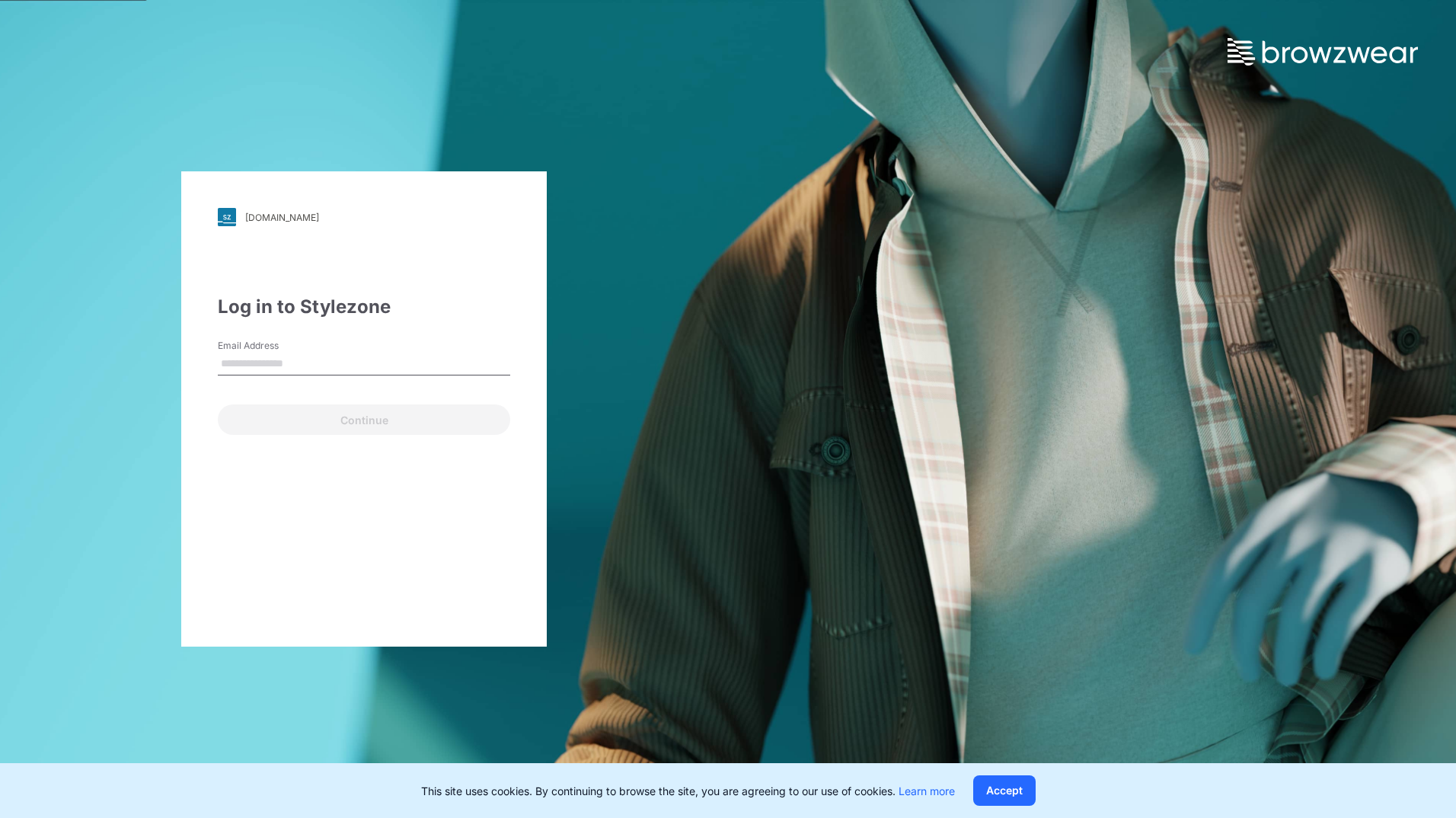
click at [347, 355] on input "Email Address" at bounding box center [364, 364] width 292 height 23
type input "**********"
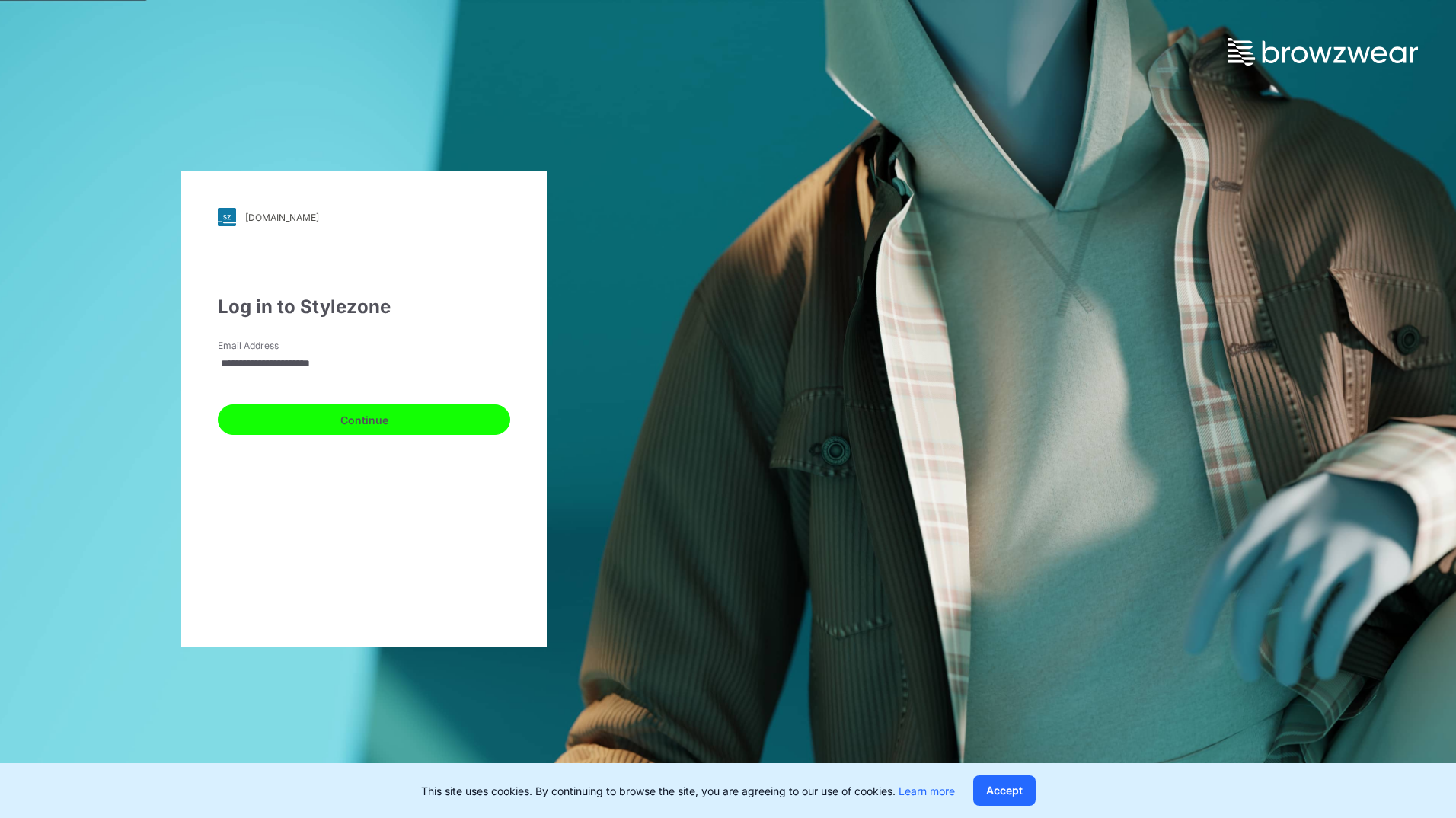
click at [366, 420] on button "Continue" at bounding box center [364, 420] width 292 height 31
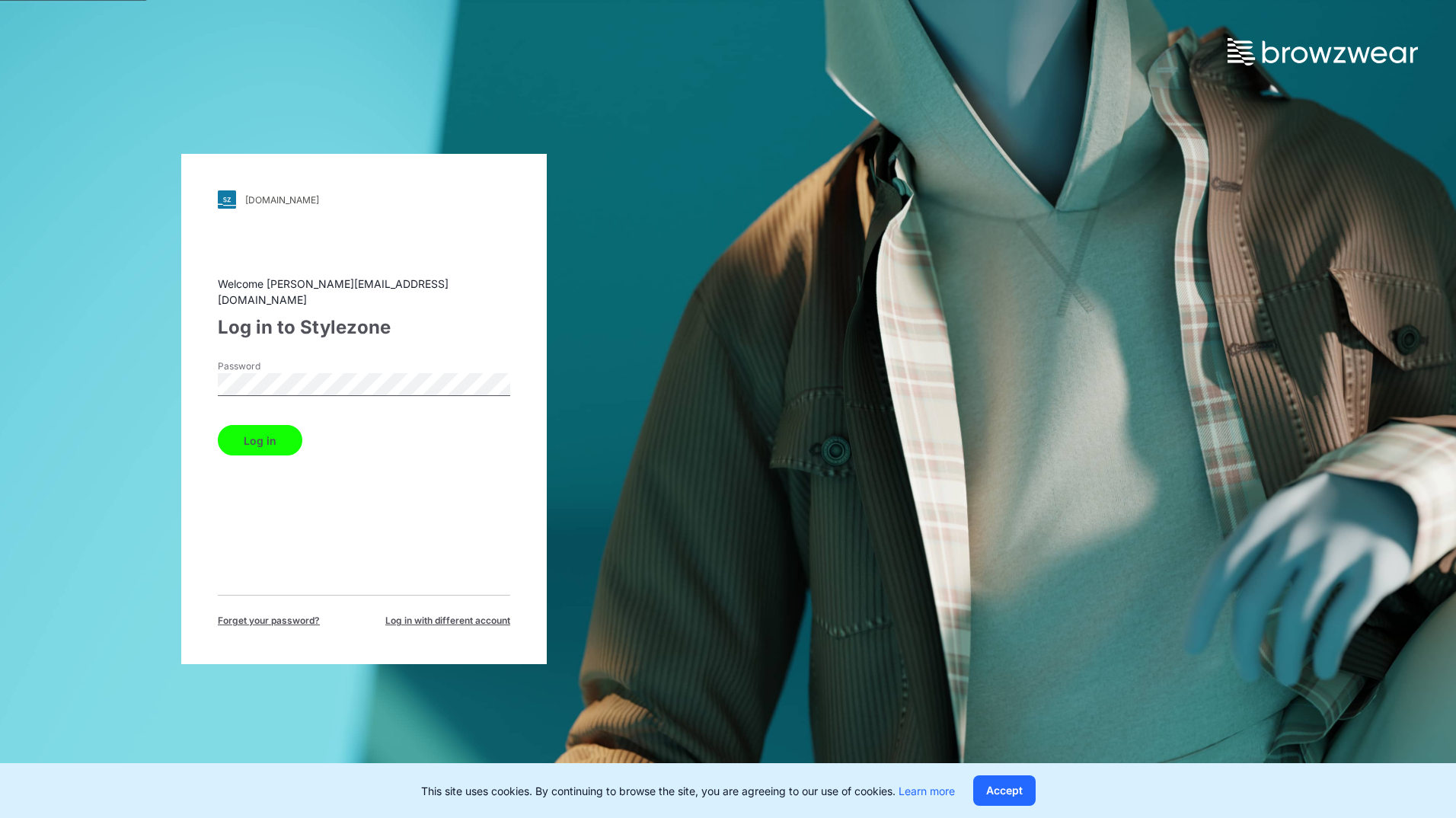
click at [184, 383] on div "walmart.stylezone.com Loading... Welcome rahul.singh@shahi.co.in Log in to Styl…" at bounding box center [364, 409] width 366 height 510
click at [255, 435] on button "Log in" at bounding box center [260, 440] width 84 height 31
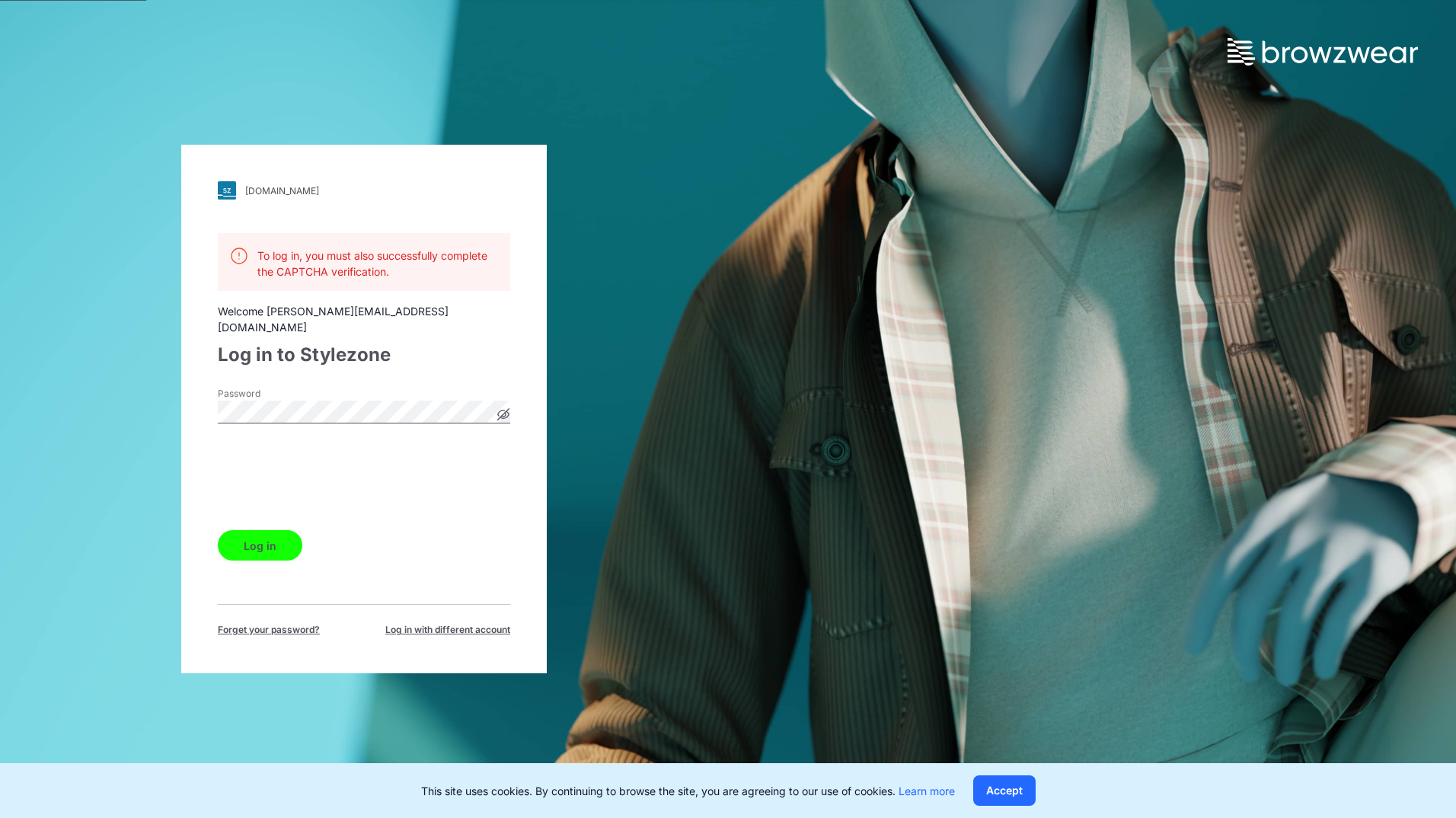
click at [264, 533] on button "Log in" at bounding box center [260, 545] width 84 height 31
